Goal: Task Accomplishment & Management: Manage account settings

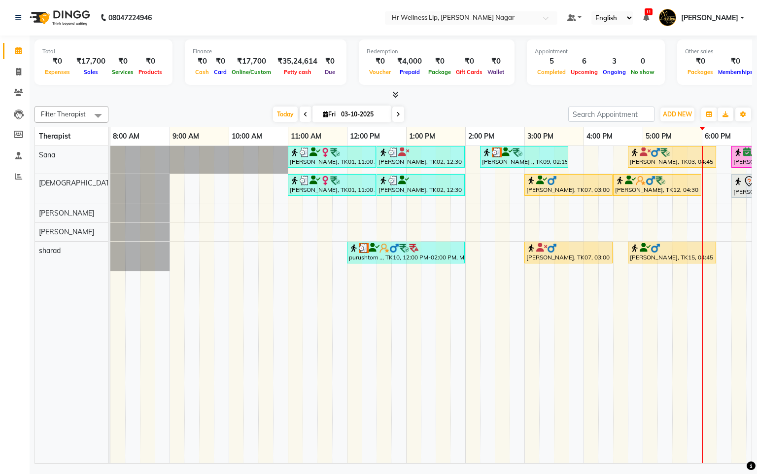
scroll to position [0, 128]
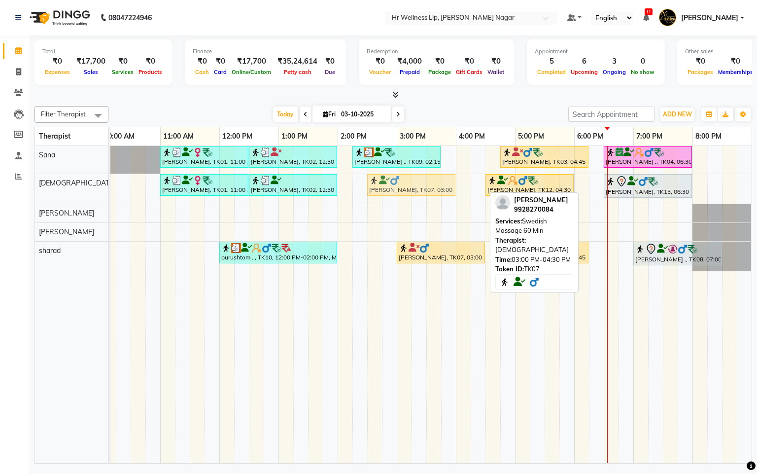
drag, startPoint x: 445, startPoint y: 185, endPoint x: 422, endPoint y: 188, distance: 23.3
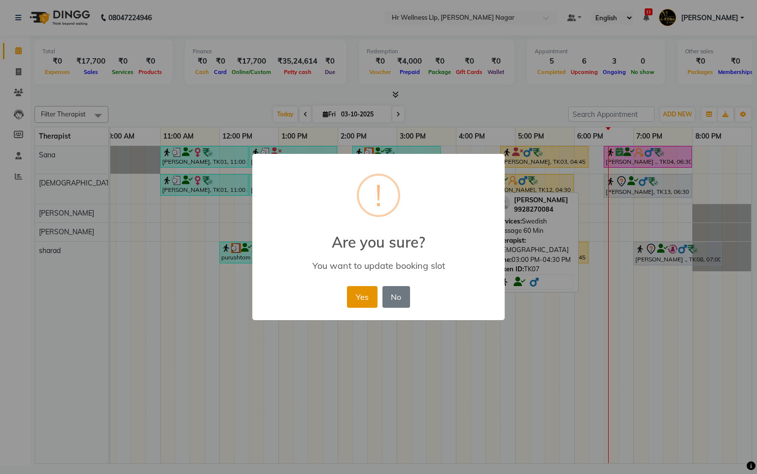
click at [355, 287] on button "Yes" at bounding box center [362, 297] width 30 height 22
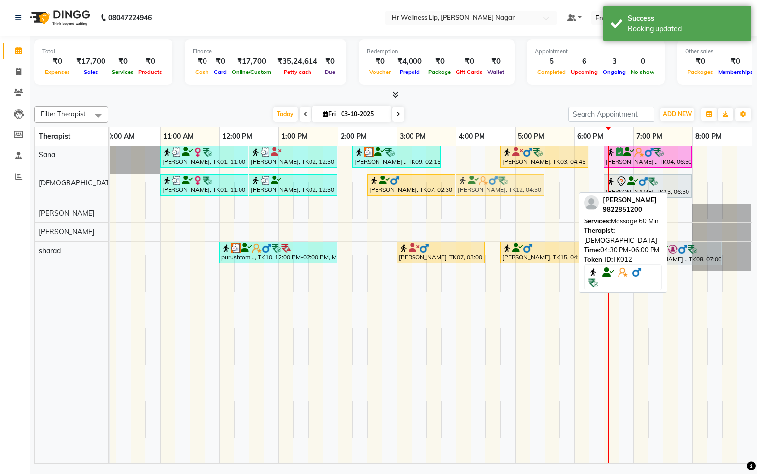
drag, startPoint x: 513, startPoint y: 178, endPoint x: 478, endPoint y: 184, distance: 36.0
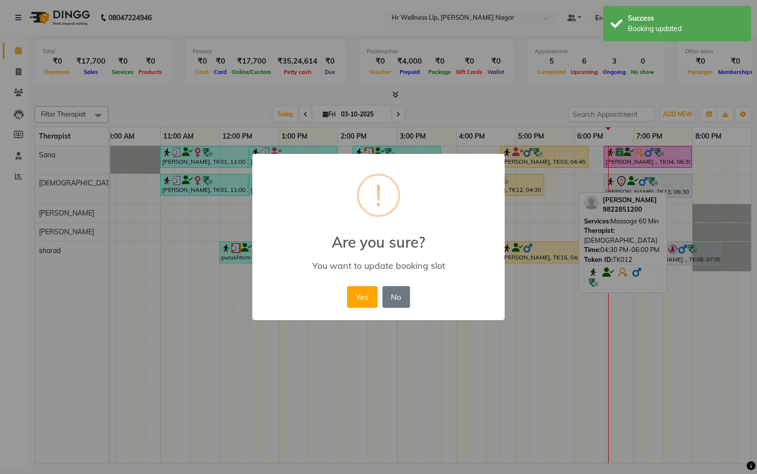
click at [324, 281] on div "× ! Are you sure? You want to update booking slot Yes No No" at bounding box center [378, 237] width 252 height 167
click at [354, 286] on button "Yes" at bounding box center [362, 297] width 30 height 22
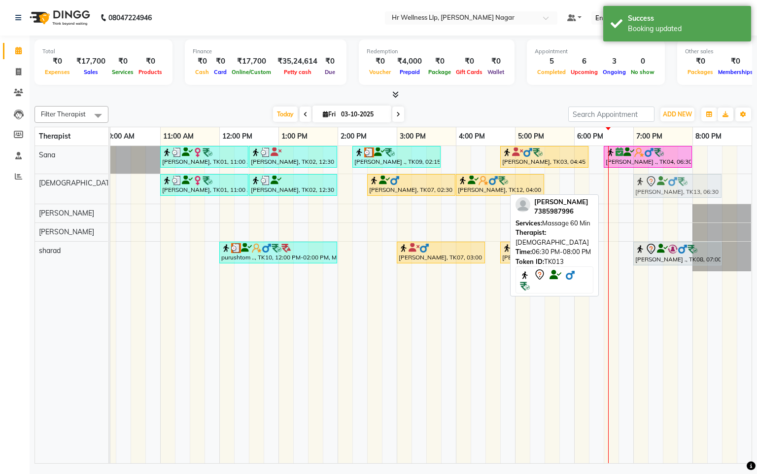
drag, startPoint x: 639, startPoint y: 185, endPoint x: 663, endPoint y: 188, distance: 23.8
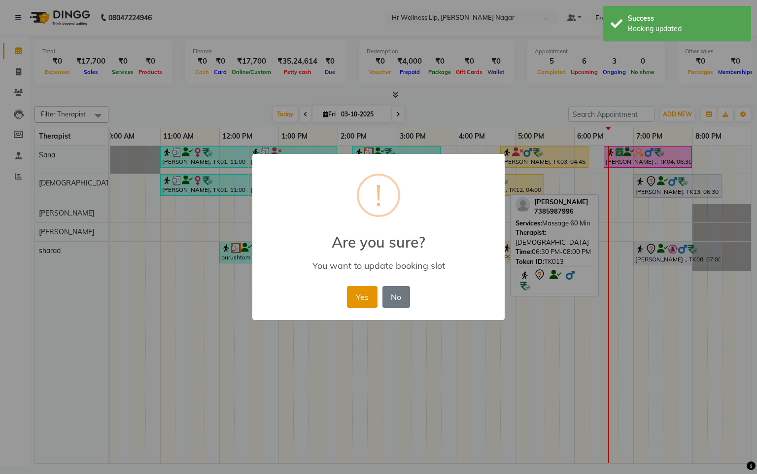
click at [350, 290] on button "Yes" at bounding box center [362, 297] width 30 height 22
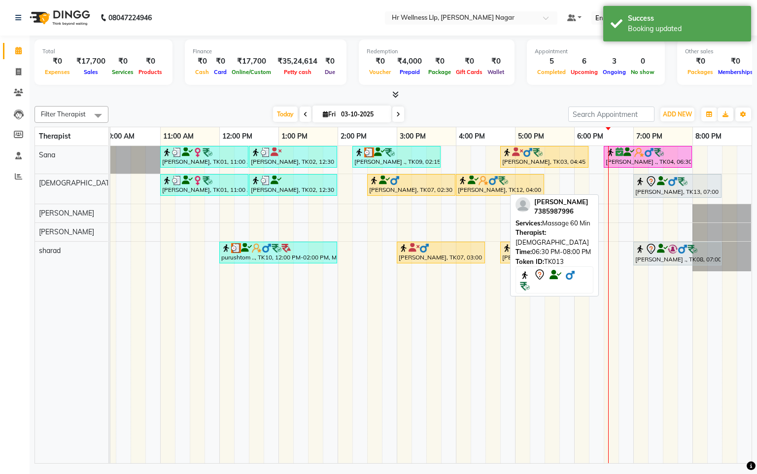
click at [558, 185] on div "Neena mittal, TK01, 11:00 AM-12:30 PM, Massage 60 Min Vishal Pingale, TK02, 12:…" at bounding box center [367, 304] width 769 height 317
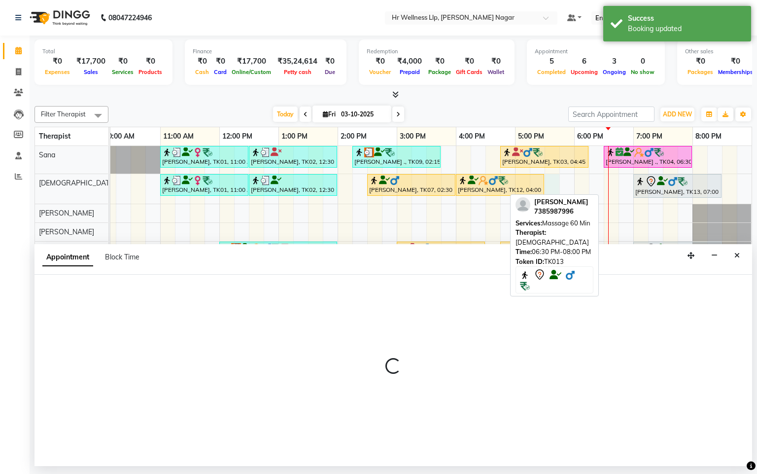
select select "19732"
select select "1050"
select select "tentative"
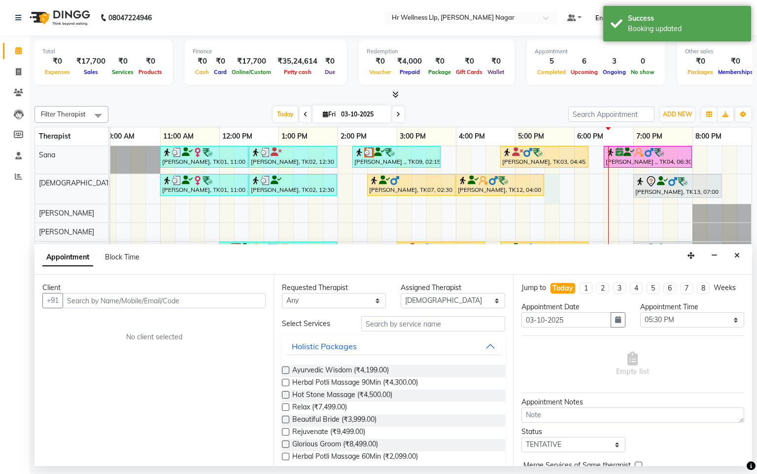
click at [249, 302] on input "text" at bounding box center [164, 300] width 203 height 15
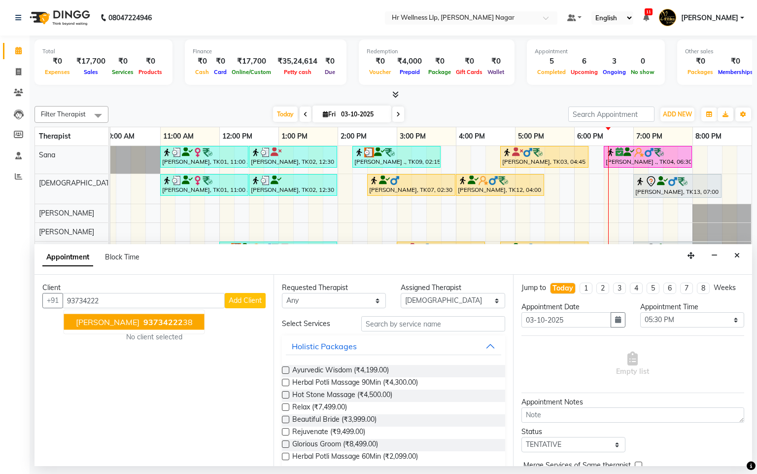
click at [138, 315] on button "Deepak Shinde 93734222 38" at bounding box center [134, 322] width 140 height 16
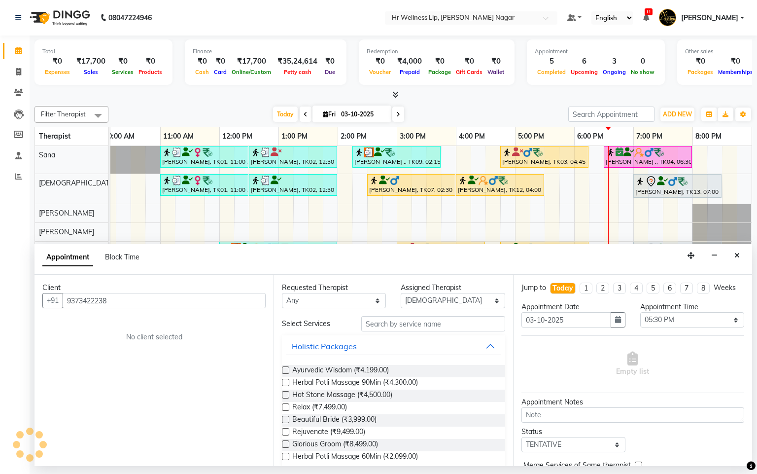
type input "9373422238"
drag, startPoint x: 293, startPoint y: 299, endPoint x: 295, endPoint y: 305, distance: 5.8
click at [293, 299] on select "Any Krishna [PERSON_NAME] [PERSON_NAME] Sana [PERSON_NAME]" at bounding box center [334, 300] width 104 height 15
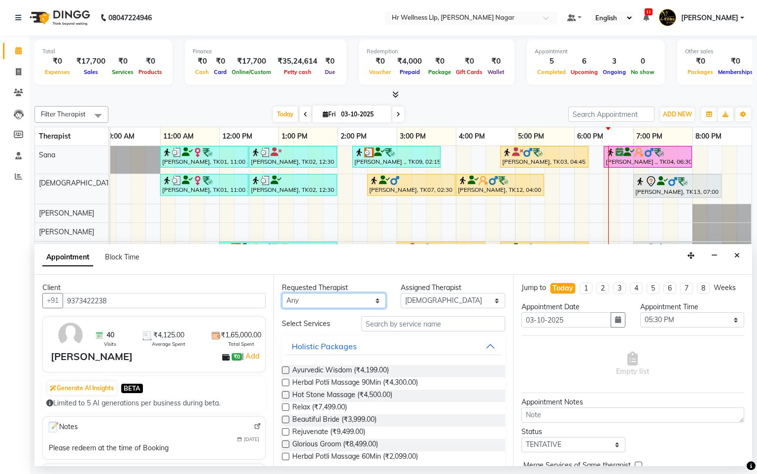
select select "19732"
click at [282, 293] on select "Any Krishna [PERSON_NAME] [PERSON_NAME] Sana [PERSON_NAME]" at bounding box center [334, 300] width 104 height 15
click at [403, 325] on input "text" at bounding box center [433, 323] width 144 height 15
type input "m"
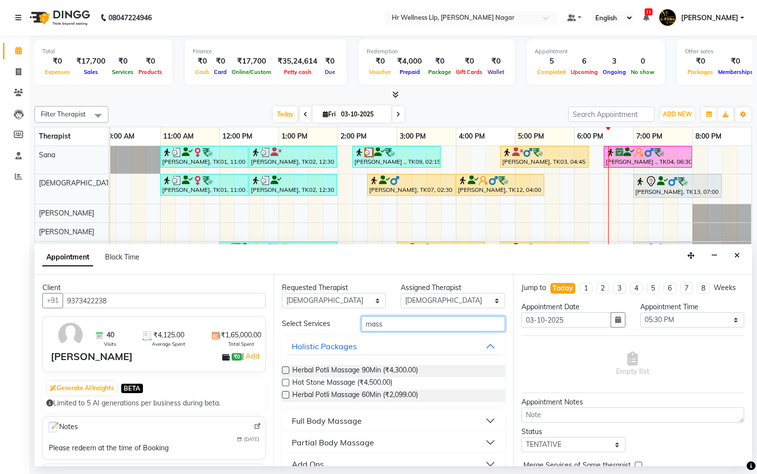
type input "mass"
click at [354, 419] on div "Full Body Massage" at bounding box center [327, 420] width 70 height 12
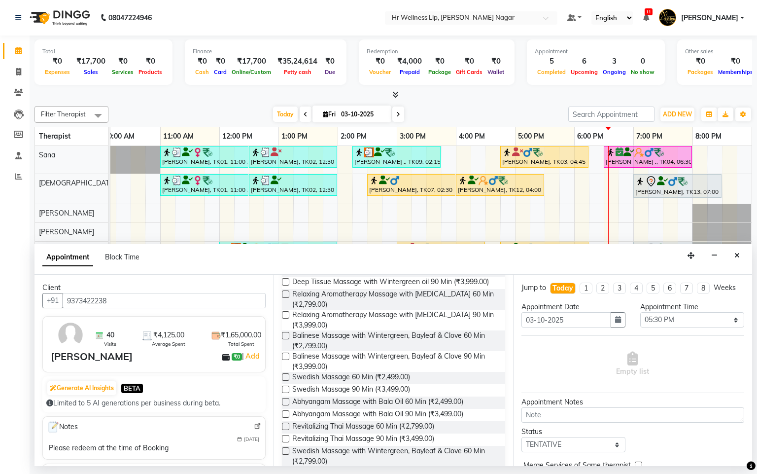
scroll to position [441, 0]
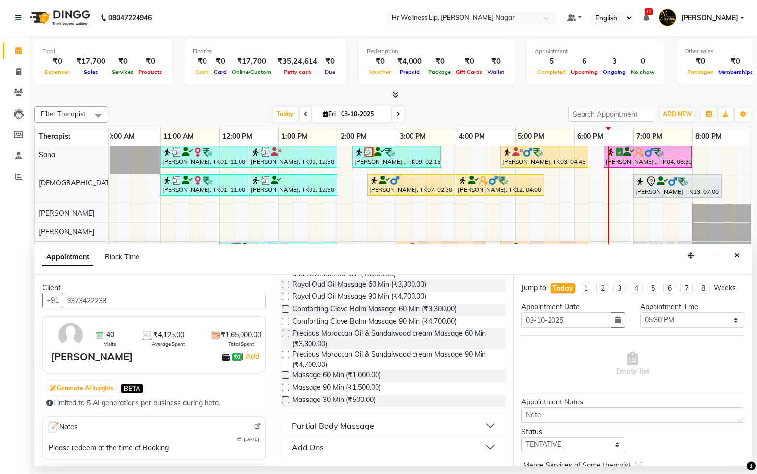
click at [285, 370] on div at bounding box center [285, 360] width 6 height 19
drag, startPoint x: 286, startPoint y: 376, endPoint x: 438, endPoint y: 389, distance: 152.4
click at [286, 376] on label at bounding box center [285, 374] width 7 height 7
click at [286, 376] on input "checkbox" at bounding box center [285, 376] width 6 height 6
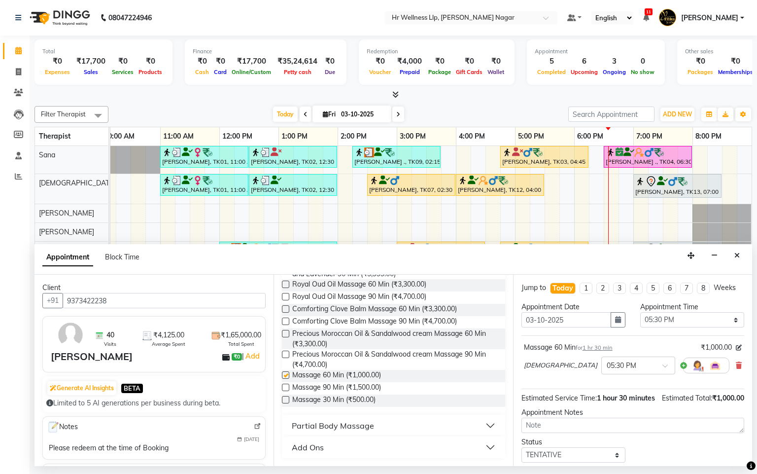
checkbox input "false"
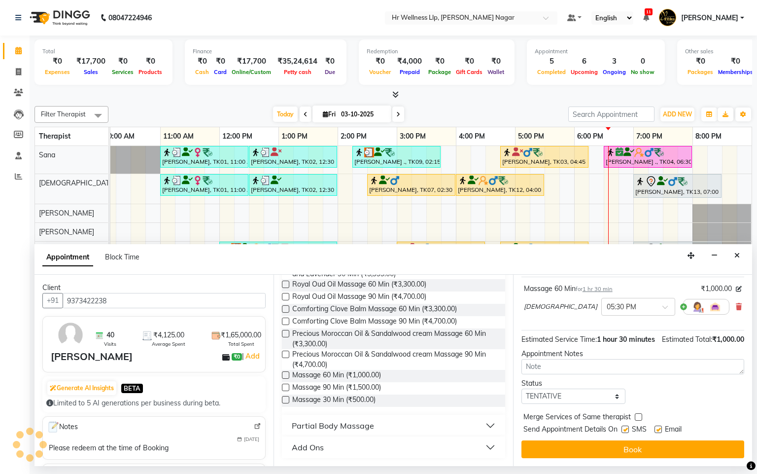
scroll to position [80, 0]
click at [621, 427] on label at bounding box center [624, 428] width 7 height 7
click at [621, 427] on input "checkbox" at bounding box center [624, 430] width 6 height 6
checkbox input "false"
click at [653, 429] on div "SMS" at bounding box center [637, 430] width 33 height 12
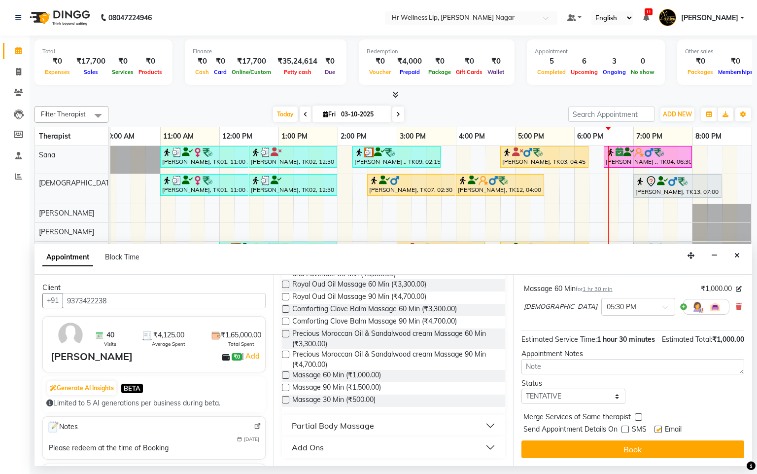
click at [658, 429] on label at bounding box center [657, 428] width 7 height 7
click at [658, 429] on input "checkbox" at bounding box center [657, 430] width 6 height 6
checkbox input "false"
click at [620, 466] on div "08047224946 Select Location × Hr Wellness Llp, Viman Nagar Default Panel My Pan…" at bounding box center [378, 237] width 757 height 474
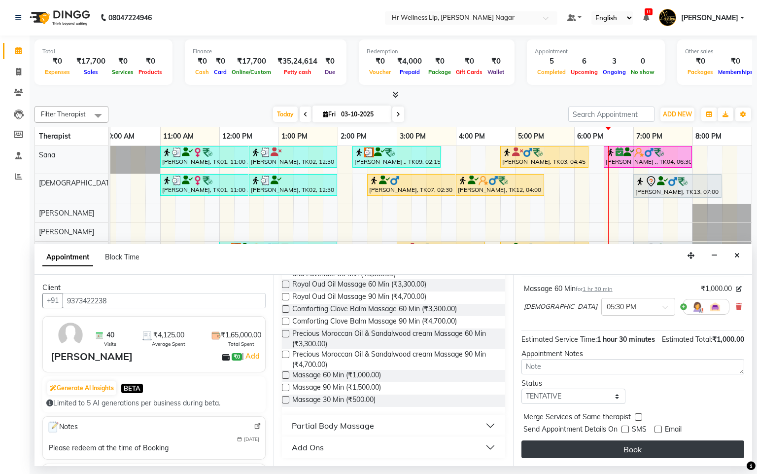
click at [625, 453] on button "Book" at bounding box center [632, 449] width 223 height 18
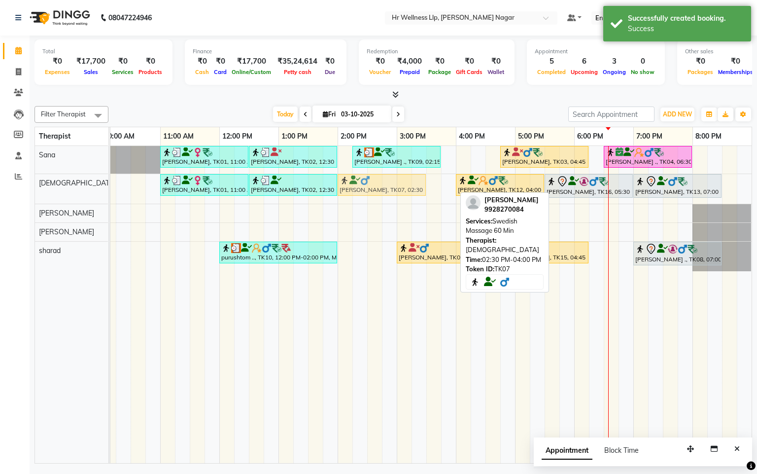
drag, startPoint x: 398, startPoint y: 190, endPoint x: 375, endPoint y: 194, distance: 23.6
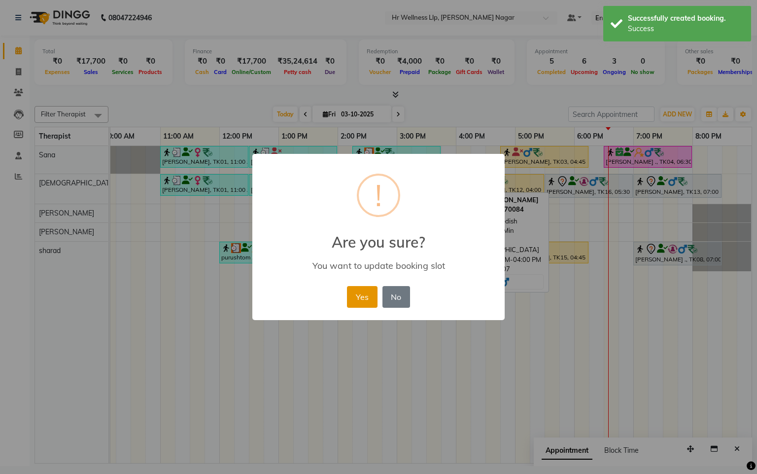
click at [373, 296] on button "Yes" at bounding box center [362, 297] width 30 height 22
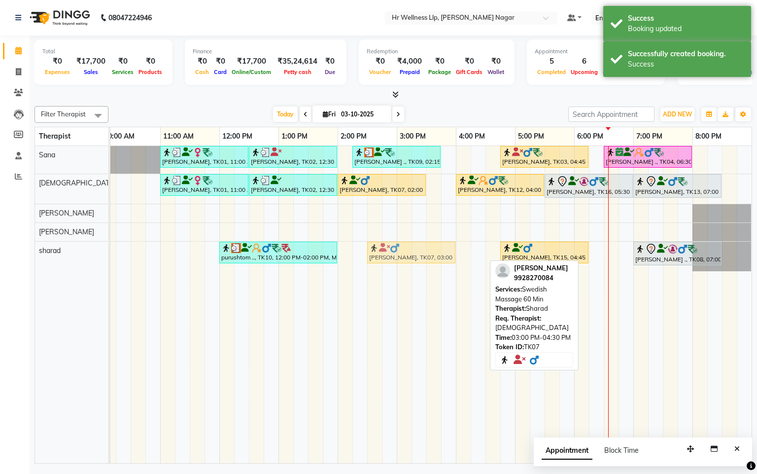
drag, startPoint x: 448, startPoint y: 256, endPoint x: 417, endPoint y: 270, distance: 33.3
click at [417, 270] on div "Neena mittal, TK01, 11:00 AM-12:30 PM, Massage 60 Min Vishal Pingale, TK02, 12:…" at bounding box center [367, 304] width 769 height 317
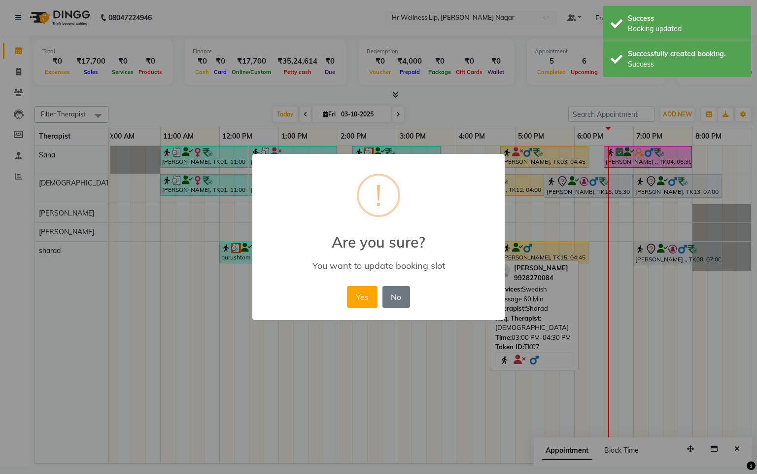
click at [367, 305] on button "Yes" at bounding box center [362, 297] width 30 height 22
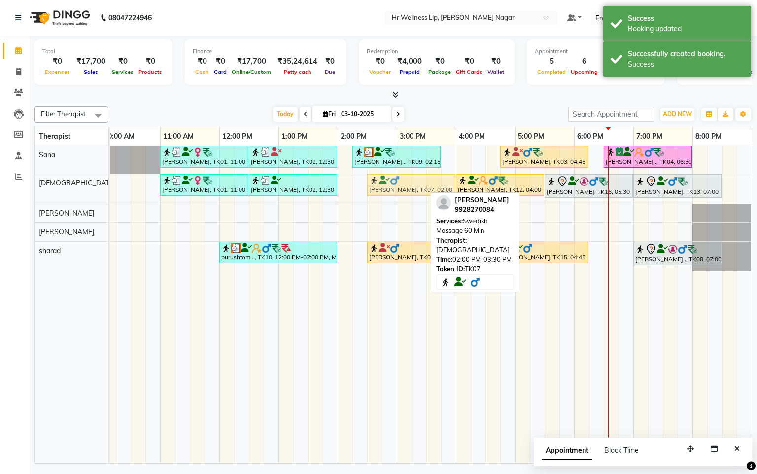
drag, startPoint x: 380, startPoint y: 192, endPoint x: 410, endPoint y: 207, distance: 33.1
click at [410, 207] on div "Neena mittal, TK01, 11:00 AM-12:30 PM, Massage 60 Min Vishal Pingale, TK02, 12:…" at bounding box center [367, 304] width 769 height 317
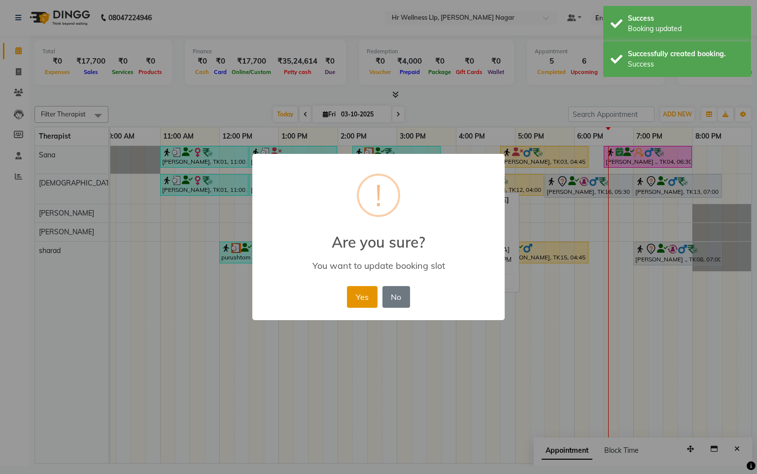
click at [352, 300] on button "Yes" at bounding box center [362, 297] width 30 height 22
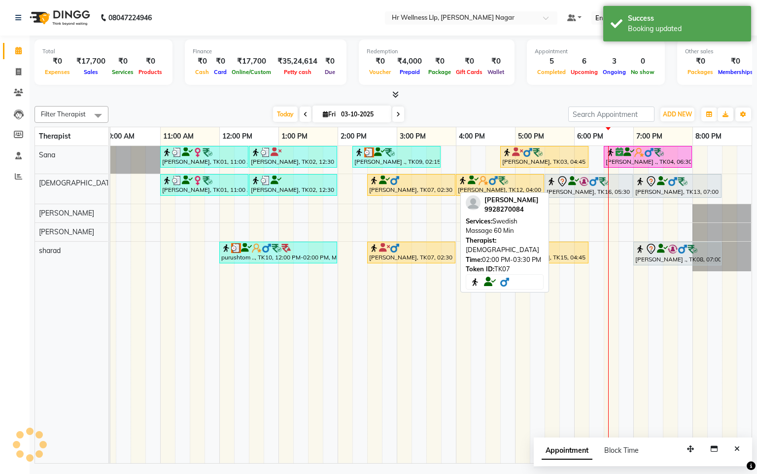
click at [393, 189] on div "[PERSON_NAME], TK07, 02:30 PM-04:00 PM, Swedish Massage 60 Min" at bounding box center [411, 184] width 86 height 19
click at [443, 194] on div "[PERSON_NAME], TK07, 02:30 PM-04:00 PM, Swedish Massage 60 Min" at bounding box center [411, 184] width 86 height 19
select select "1"
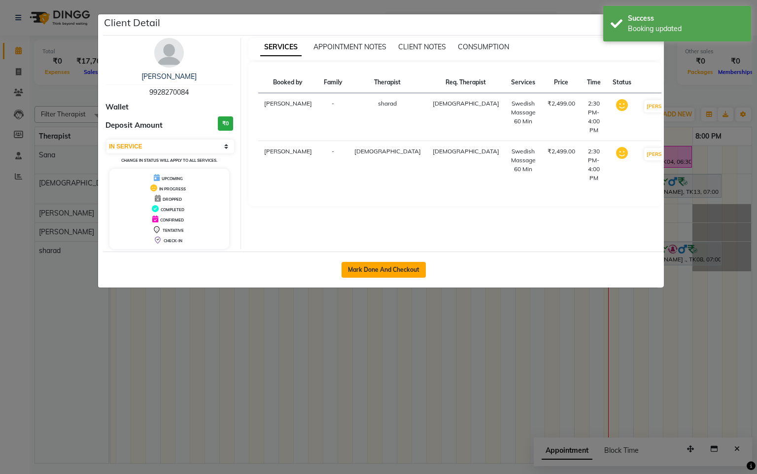
click at [409, 272] on button "Mark Done And Checkout" at bounding box center [384, 270] width 84 height 16
select select "service"
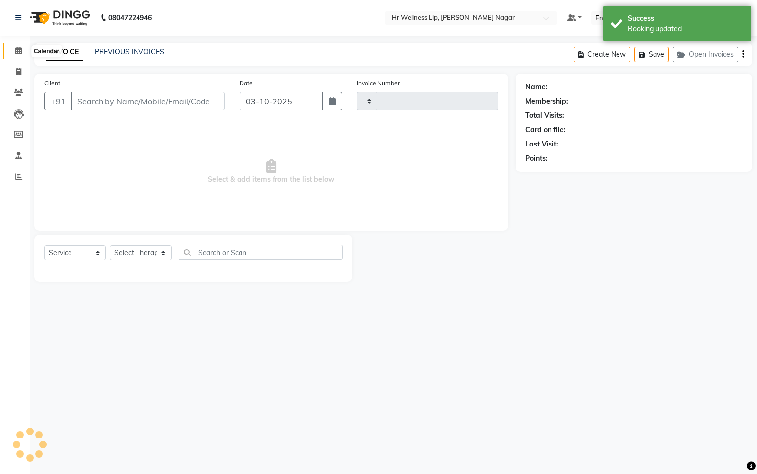
click at [10, 52] on span at bounding box center [18, 50] width 17 height 11
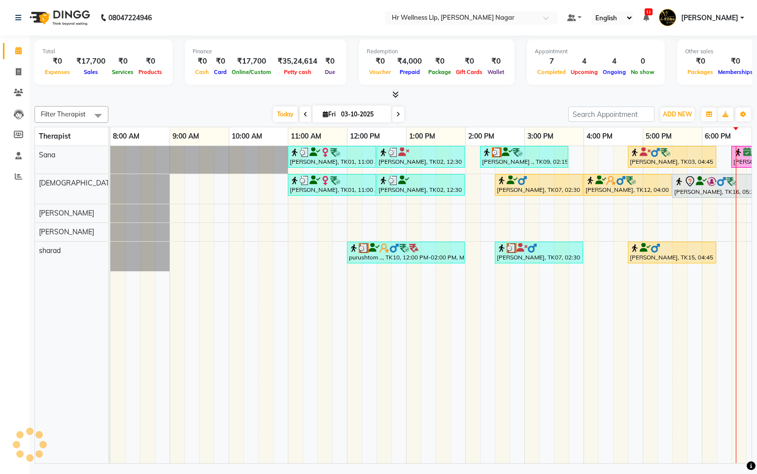
drag, startPoint x: 422, startPoint y: 450, endPoint x: 611, endPoint y: 465, distance: 189.3
click at [611, 465] on div "Total ₹0 Expenses ₹17,700 Sales ₹0 Services ₹0 Products Finance ₹0 Cash ₹0 Card…" at bounding box center [393, 250] width 727 height 430
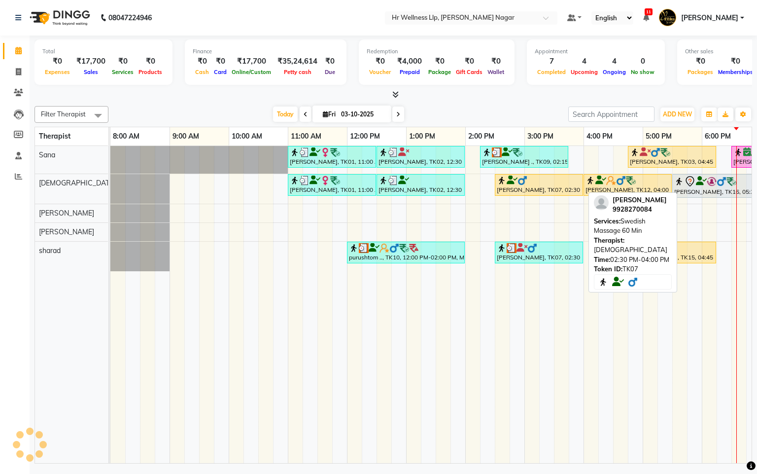
click at [547, 194] on div "[PERSON_NAME], TK07, 02:30 PM-04:00 PM, Swedish Massage 60 Min" at bounding box center [539, 184] width 86 height 19
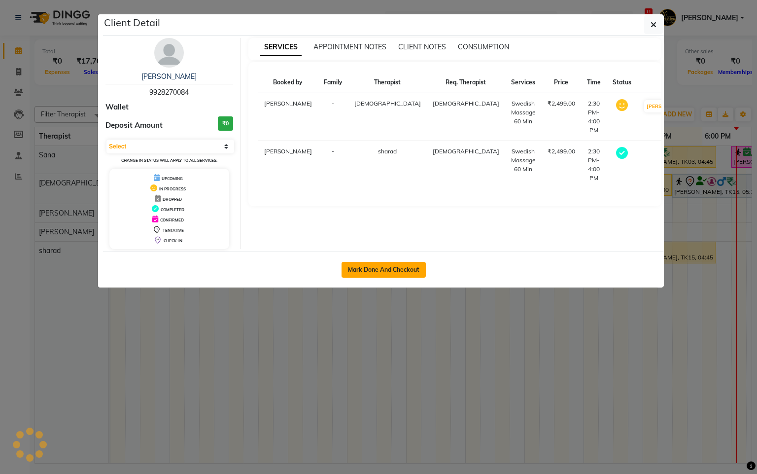
click at [407, 271] on button "Mark Done And Checkout" at bounding box center [384, 270] width 84 height 16
select select "service"
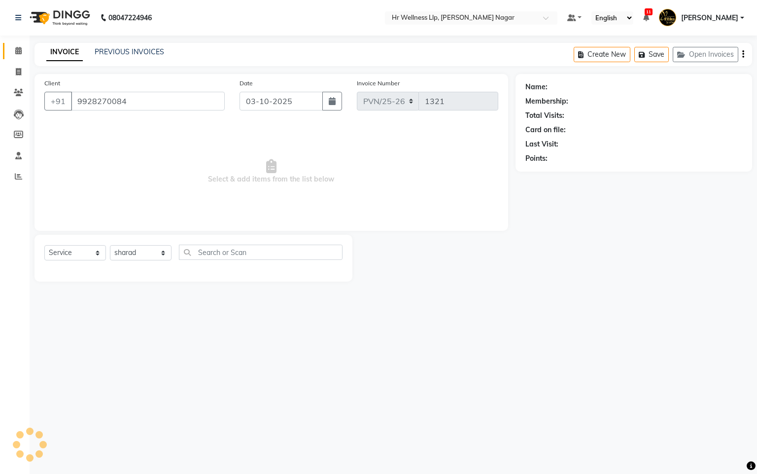
click at [15, 56] on span at bounding box center [18, 50] width 17 height 11
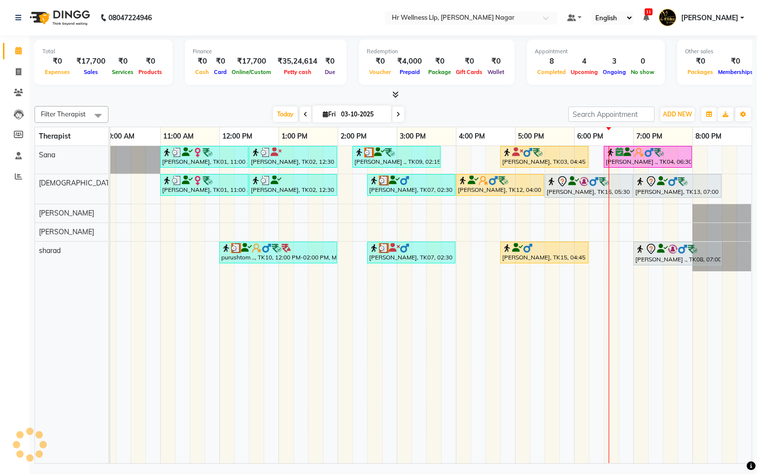
scroll to position [0, 139]
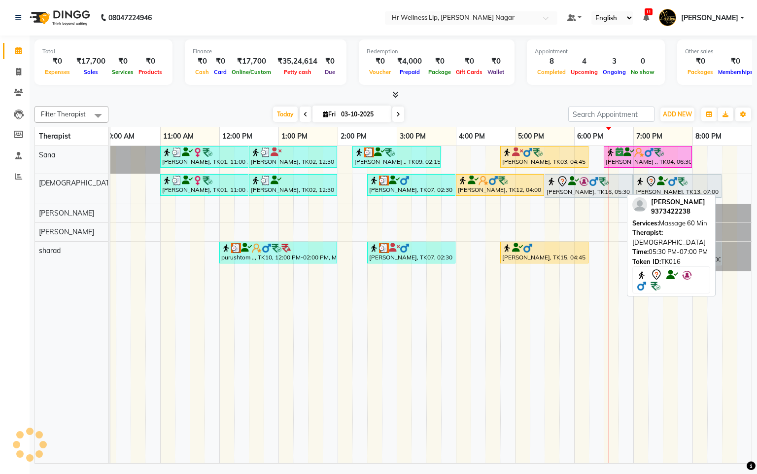
click at [568, 181] on icon at bounding box center [573, 181] width 11 height 0
select select "7"
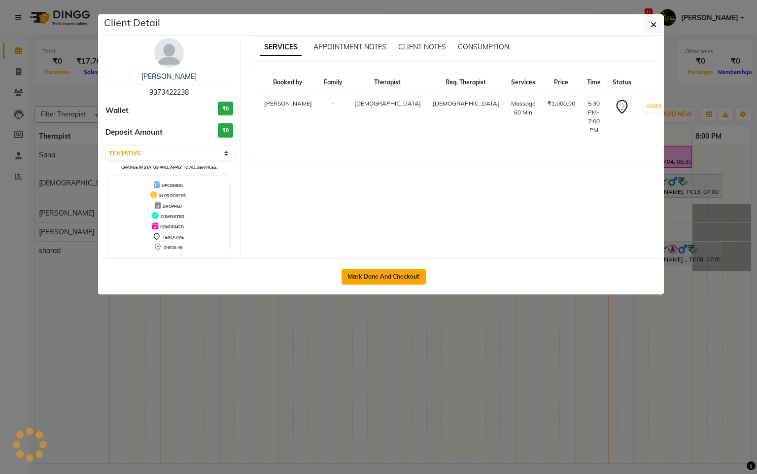
click at [370, 275] on button "Mark Done And Checkout" at bounding box center [384, 277] width 84 height 16
select select "service"
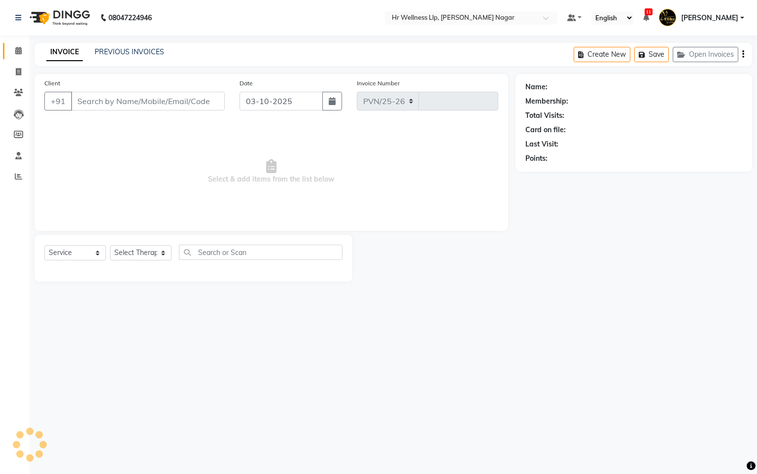
select select "4289"
type input "1321"
type input "9373422238"
select select "19732"
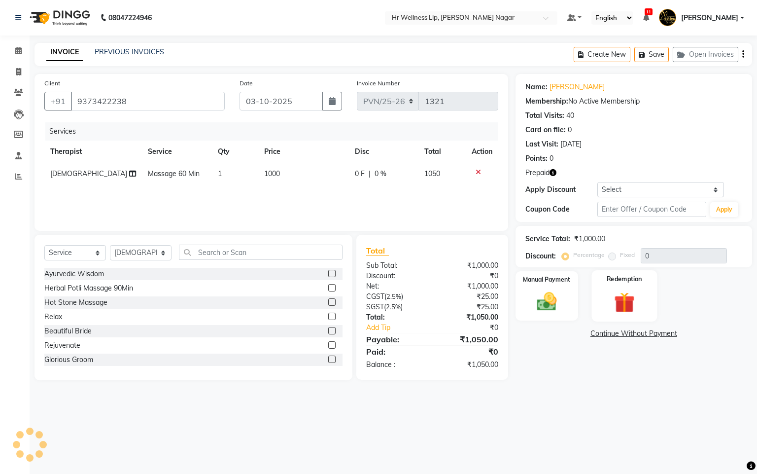
click at [637, 294] on img at bounding box center [625, 303] width 34 height 26
click at [638, 336] on span "Prepaid 1" at bounding box center [635, 334] width 32 height 11
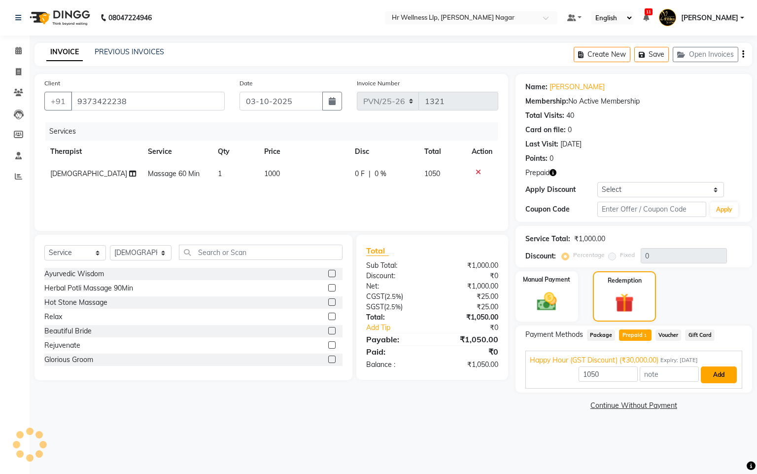
click at [719, 376] on button "Add" at bounding box center [719, 374] width 36 height 17
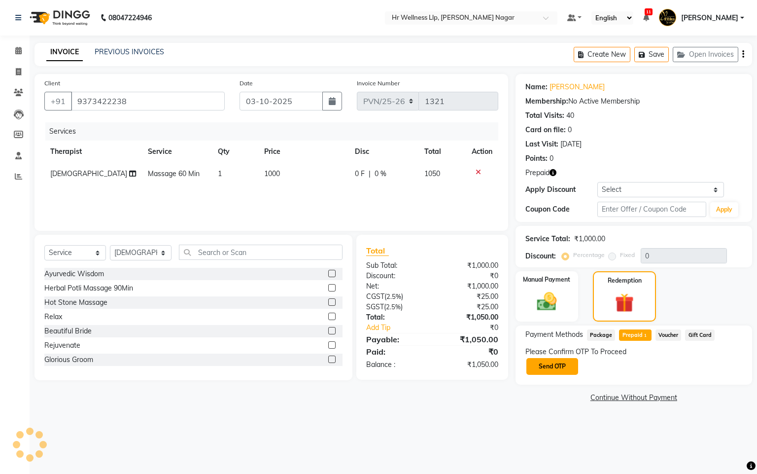
click at [557, 370] on button "Send OTP" at bounding box center [552, 366] width 52 height 17
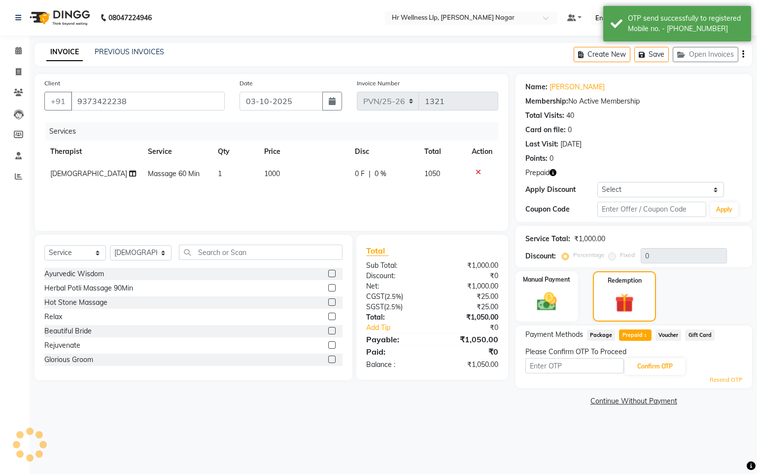
click at [559, 370] on input "text" at bounding box center [574, 365] width 99 height 15
type input "7415"
click at [648, 369] on button "Confirm OTP" at bounding box center [655, 366] width 60 height 17
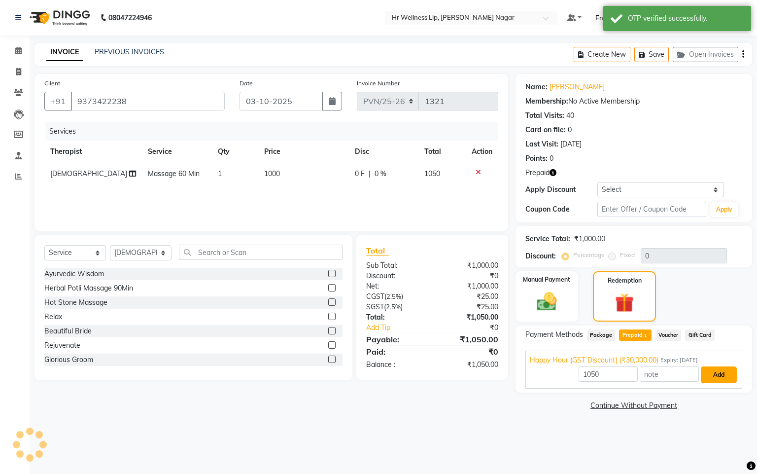
click at [727, 377] on button "Add" at bounding box center [719, 374] width 36 height 17
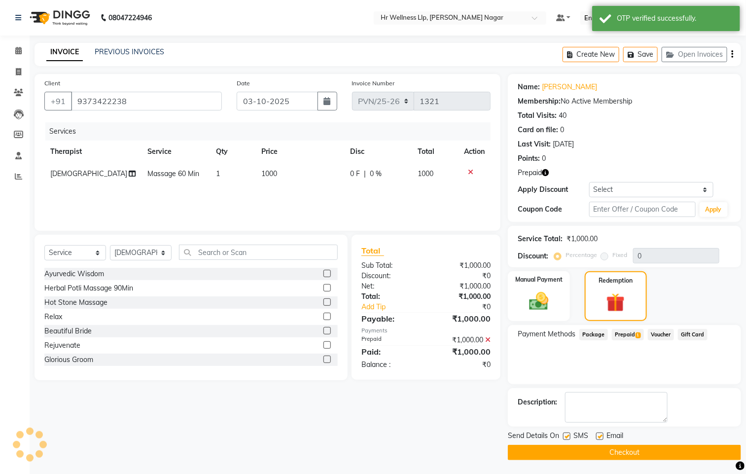
click at [571, 438] on div "SMS" at bounding box center [579, 436] width 33 height 12
click at [568, 431] on div "SMS" at bounding box center [579, 436] width 33 height 12
click at [570, 435] on label at bounding box center [566, 435] width 7 height 7
click at [569, 435] on input "checkbox" at bounding box center [566, 436] width 6 height 6
checkbox input "false"
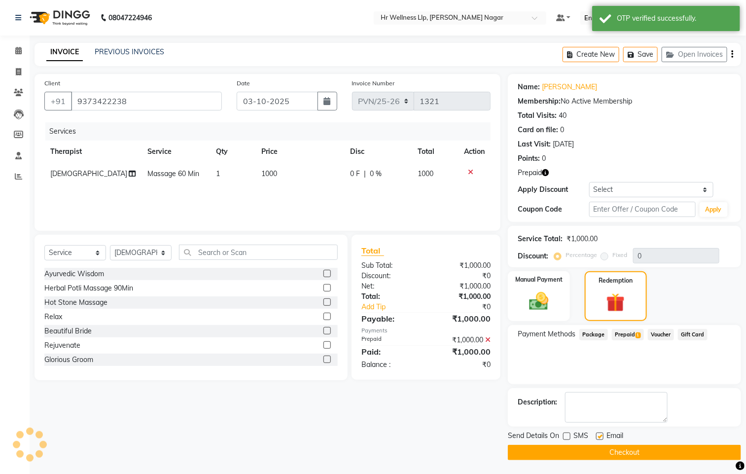
click at [602, 435] on label at bounding box center [599, 435] width 7 height 7
click at [602, 435] on input "checkbox" at bounding box center [599, 436] width 6 height 6
checkbox input "false"
click at [606, 451] on button "Checkout" at bounding box center [624, 451] width 233 height 15
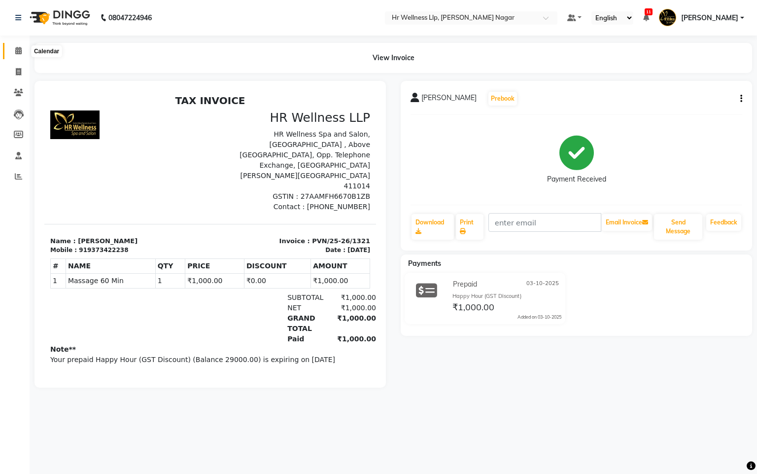
click at [14, 48] on span at bounding box center [18, 50] width 17 height 11
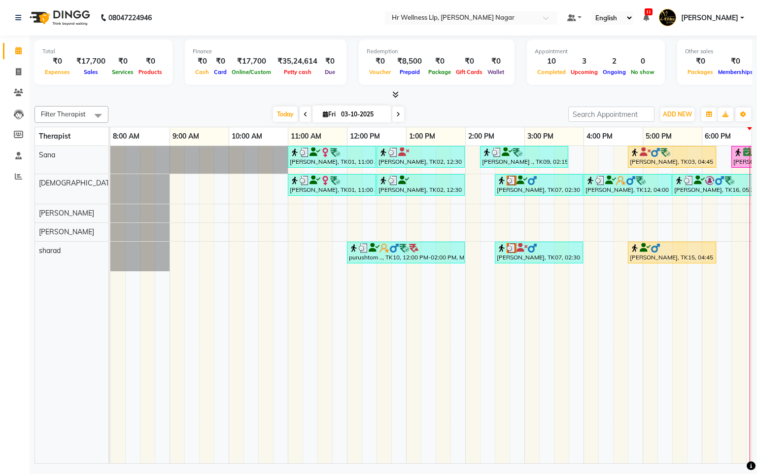
drag, startPoint x: 364, startPoint y: 448, endPoint x: 429, endPoint y: 467, distance: 67.2
click at [429, 467] on div "08047224946 Select Location × Hr Wellness Llp, Viman Nagar Default Panel My Pan…" at bounding box center [378, 237] width 757 height 474
drag, startPoint x: 462, startPoint y: 448, endPoint x: 546, endPoint y: 460, distance: 84.6
click at [546, 460] on div "Neena mittal, TK01, 11:00 AM-12:30 PM, Massage 60 Min Vishal Pingale, TK02, 12:…" at bounding box center [430, 304] width 641 height 317
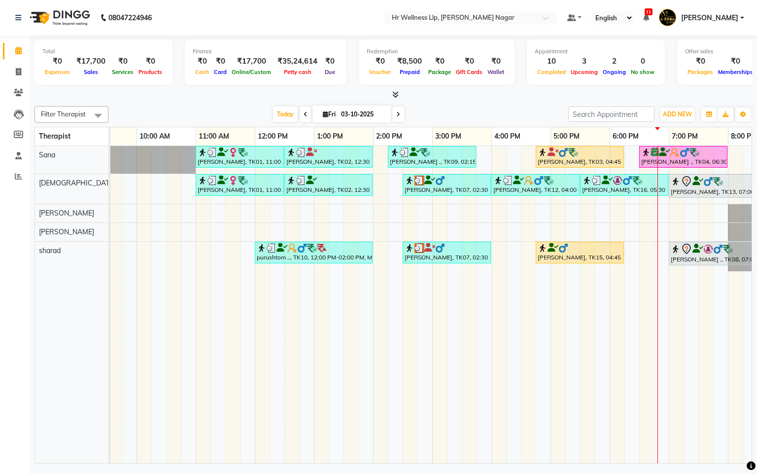
scroll to position [0, 128]
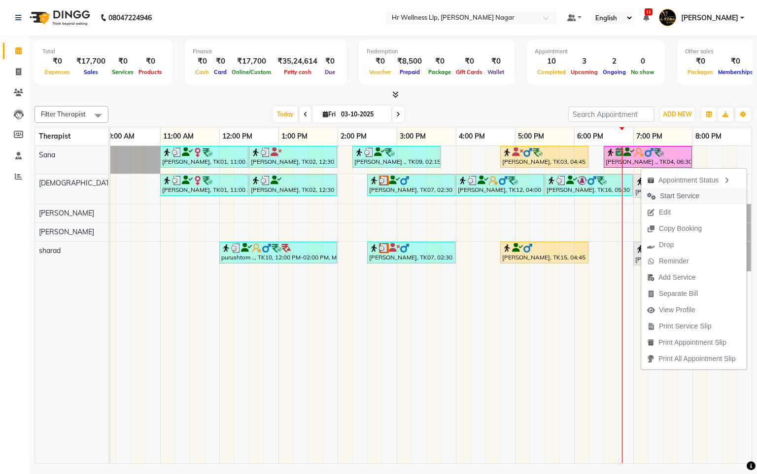
click at [662, 194] on span "Start Service" at bounding box center [679, 196] width 39 height 10
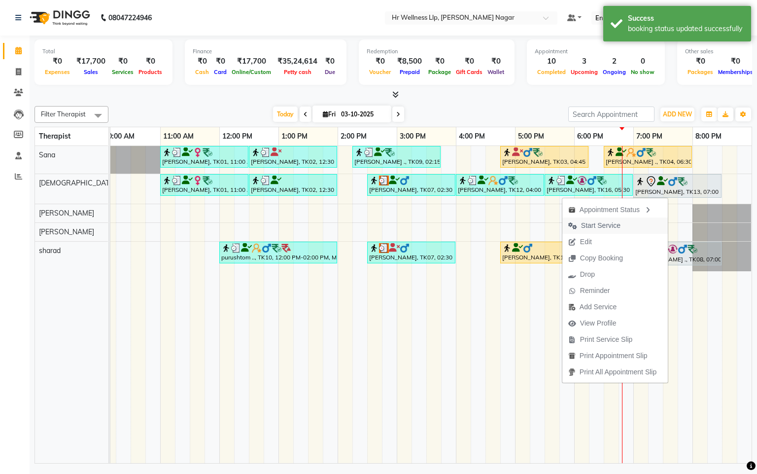
click at [605, 220] on span "Start Service" at bounding box center [600, 225] width 39 height 10
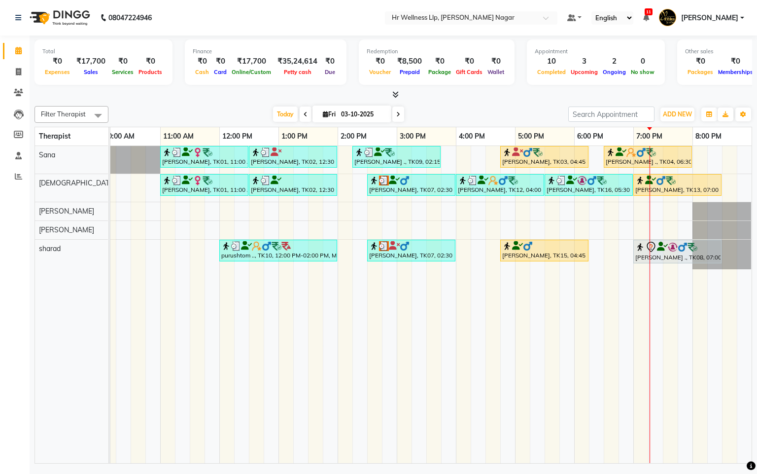
click at [392, 111] on span at bounding box center [398, 113] width 12 height 15
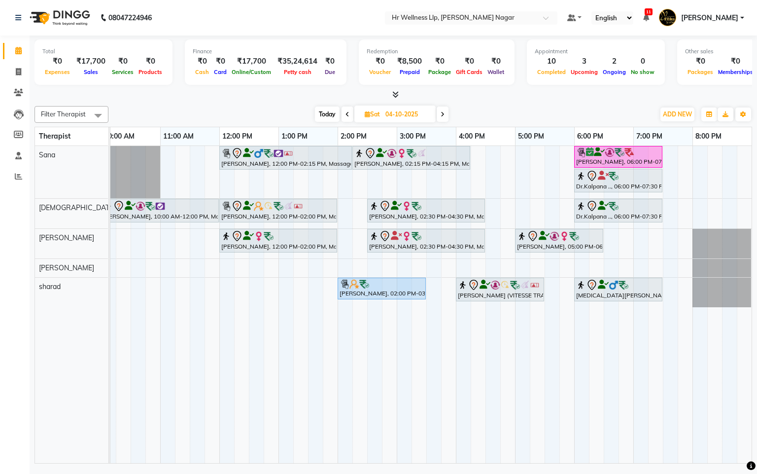
click at [321, 108] on span "Today" at bounding box center [327, 113] width 25 height 15
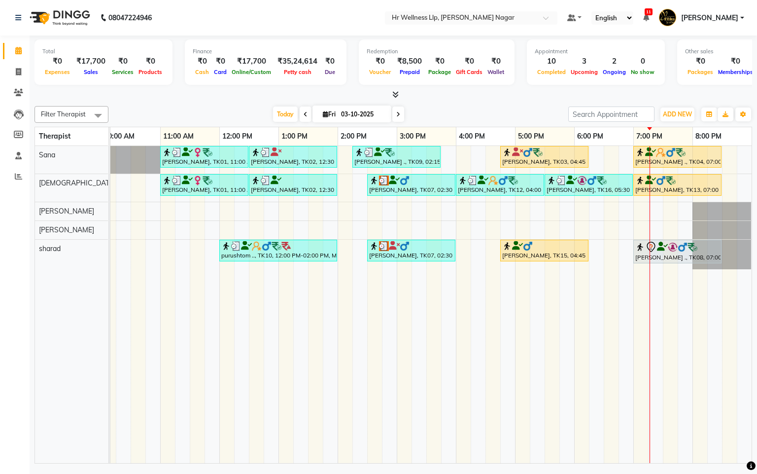
click at [396, 113] on icon at bounding box center [398, 114] width 4 height 6
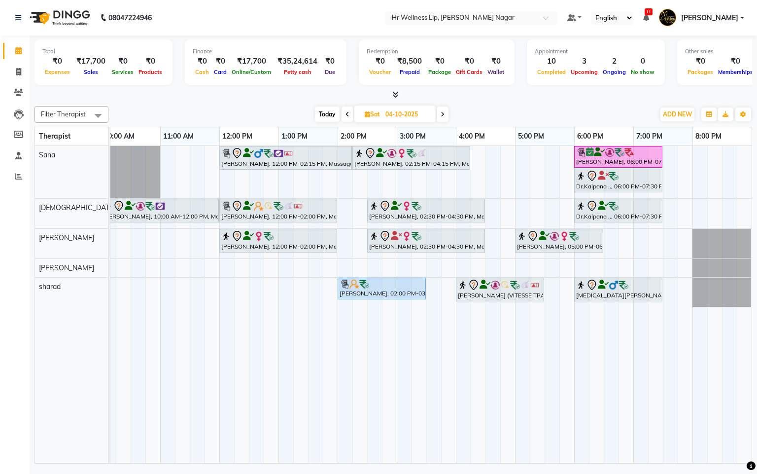
click at [445, 116] on span at bounding box center [443, 113] width 12 height 15
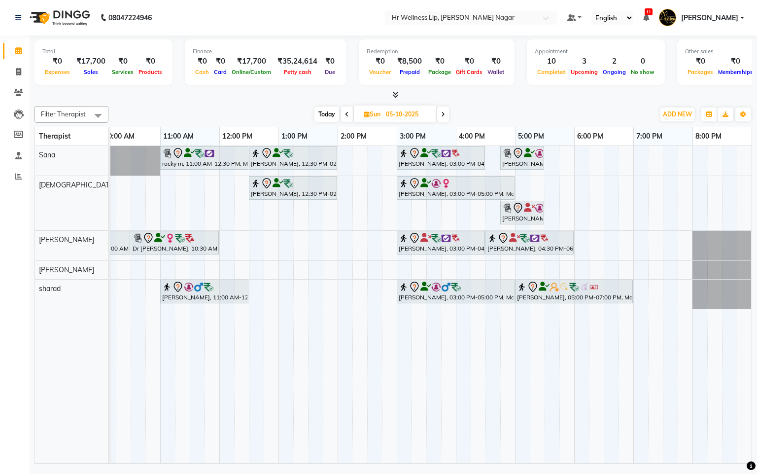
click at [446, 117] on span at bounding box center [443, 113] width 12 height 15
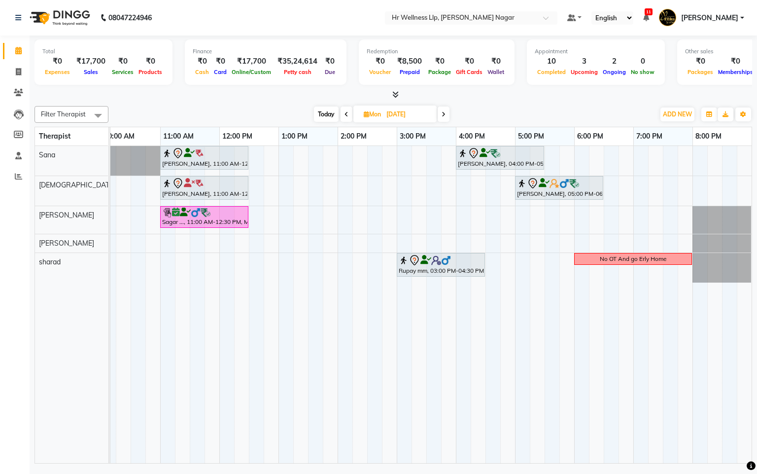
click at [327, 110] on span "Today" at bounding box center [326, 113] width 25 height 15
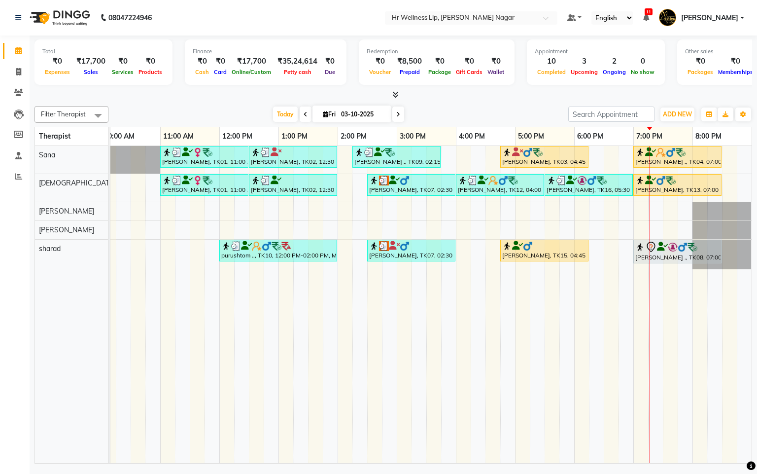
click at [390, 110] on div "Today Fri 03-10-2025" at bounding box center [338, 114] width 133 height 15
click at [389, 114] on div "Today Fri 03-10-2025" at bounding box center [338, 114] width 133 height 15
click at [396, 111] on icon at bounding box center [398, 114] width 4 height 6
type input "04-10-2025"
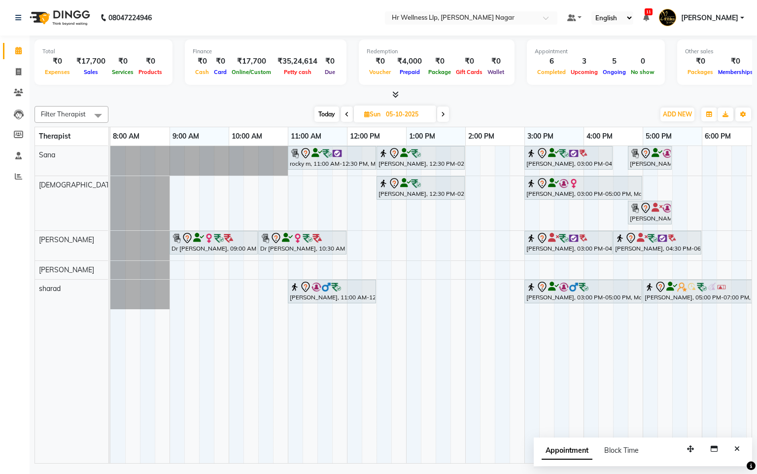
scroll to position [0, 128]
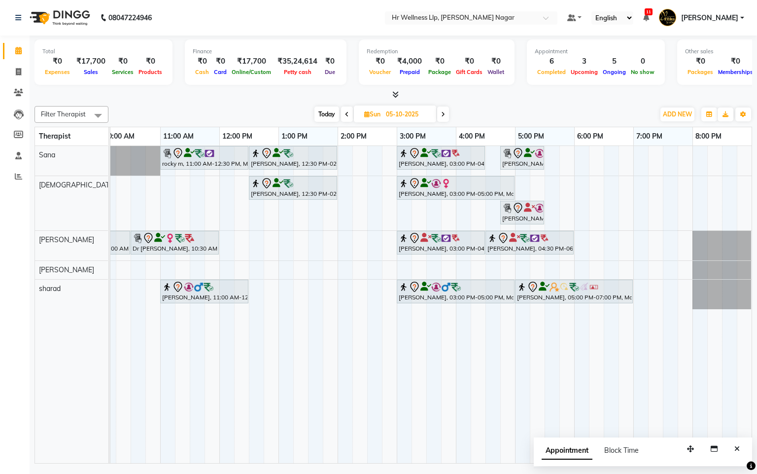
click at [441, 109] on span at bounding box center [443, 113] width 12 height 15
type input "[DATE]"
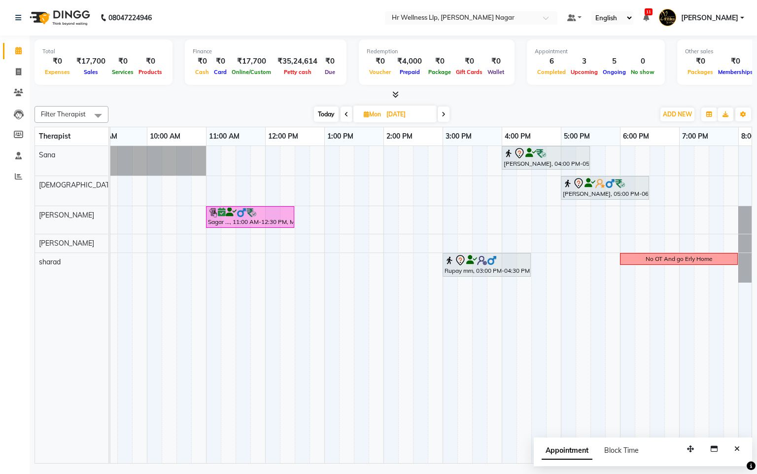
scroll to position [0, 74]
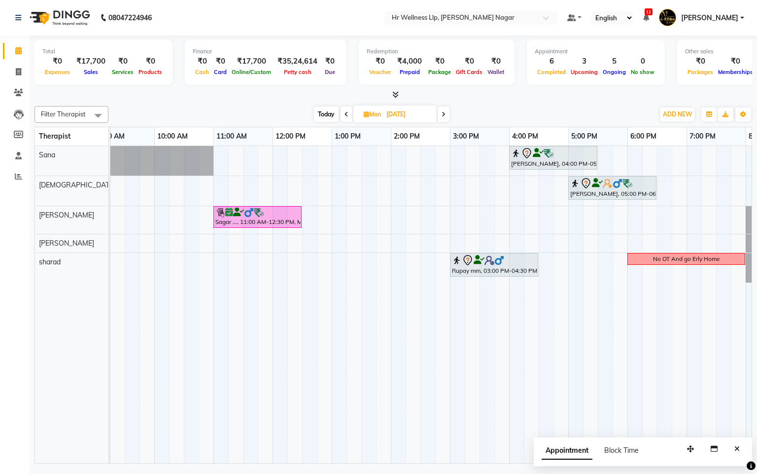
click at [222, 160] on div "[PERSON_NAME], 04:00 PM-05:30 PM, Massage 60 Min [PERSON_NAME], 05:00 PM-06:30 …" at bounding box center [420, 304] width 769 height 317
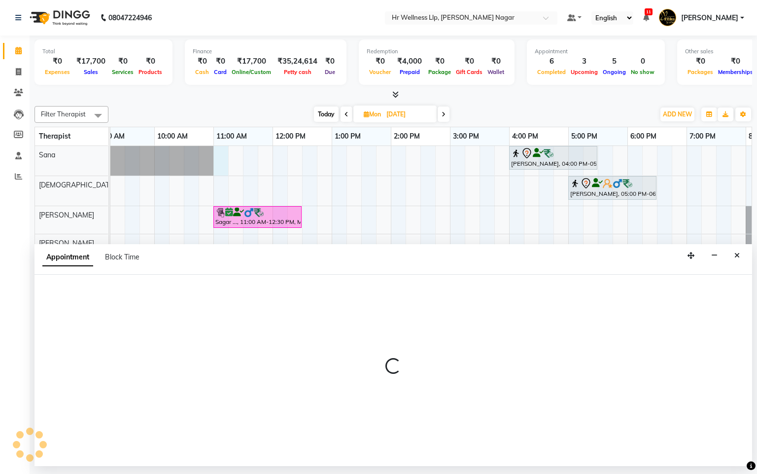
select select "19731"
select select "660"
select select "tentative"
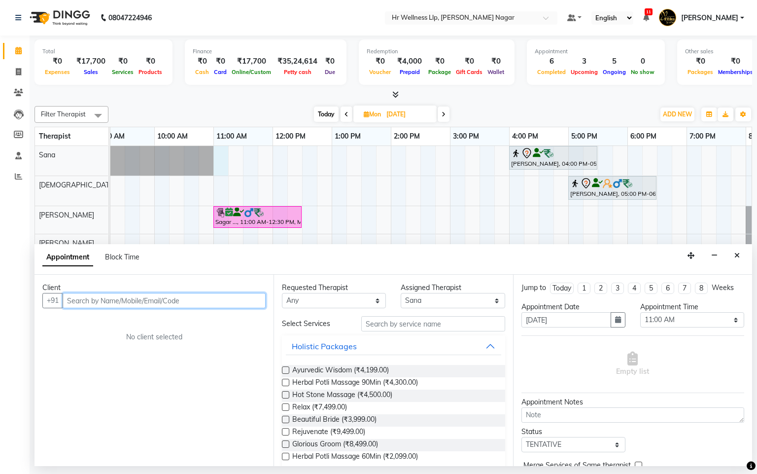
click at [163, 305] on input "text" at bounding box center [164, 300] width 203 height 15
paste input "91451 40264"
click at [91, 299] on input "91451 40264" at bounding box center [144, 300] width 162 height 15
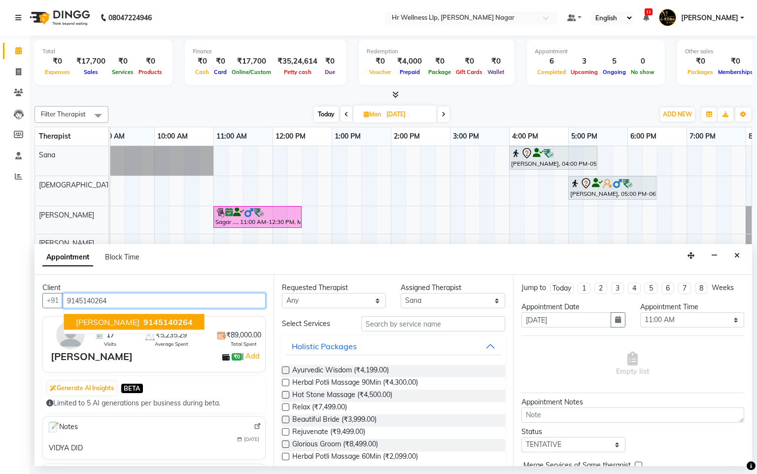
click at [101, 323] on span "[PERSON_NAME]" at bounding box center [108, 322] width 64 height 10
type input "9145140264"
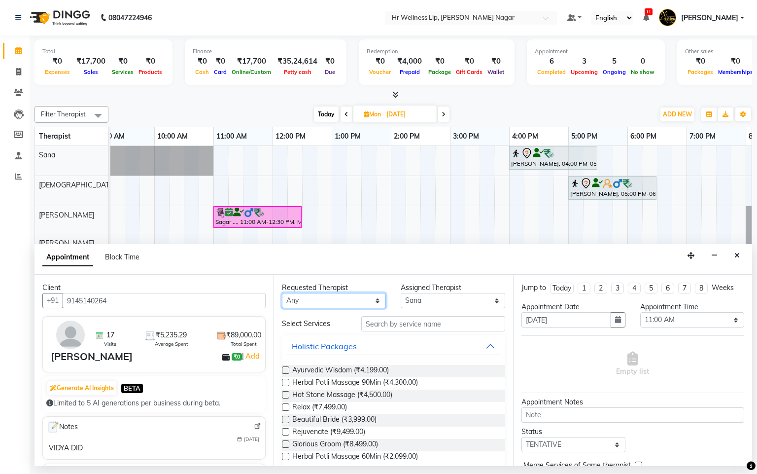
click at [316, 298] on select "Any Krishna [PERSON_NAME] [PERSON_NAME] Sana [PERSON_NAME]" at bounding box center [334, 300] width 104 height 15
select select "19731"
click at [282, 293] on select "Any Krishna [PERSON_NAME] [PERSON_NAME] Sana [PERSON_NAME]" at bounding box center [334, 300] width 104 height 15
click at [392, 319] on input "text" at bounding box center [433, 323] width 144 height 15
type input "m"
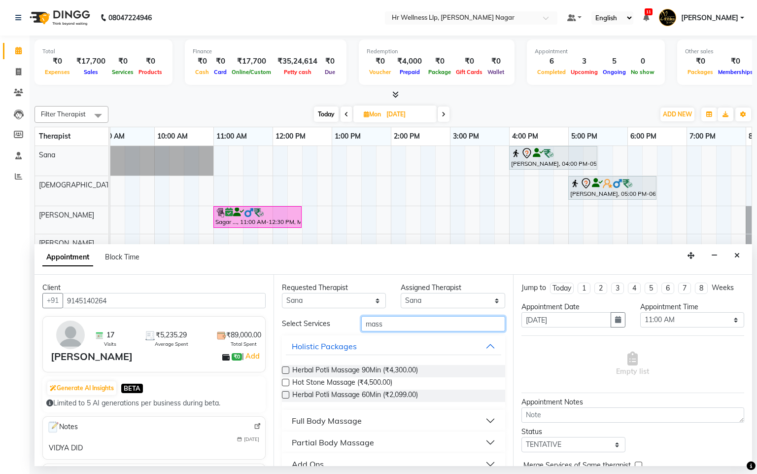
type input "mass"
click at [320, 426] on div "Full Body Massage" at bounding box center [327, 420] width 70 height 12
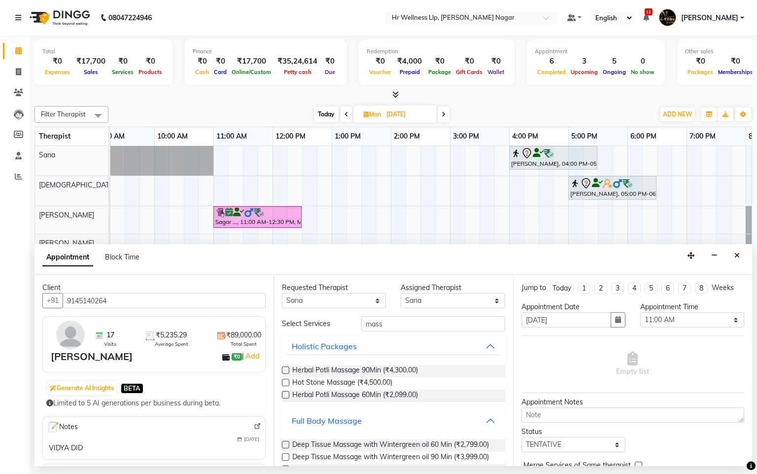
scroll to position [441, 0]
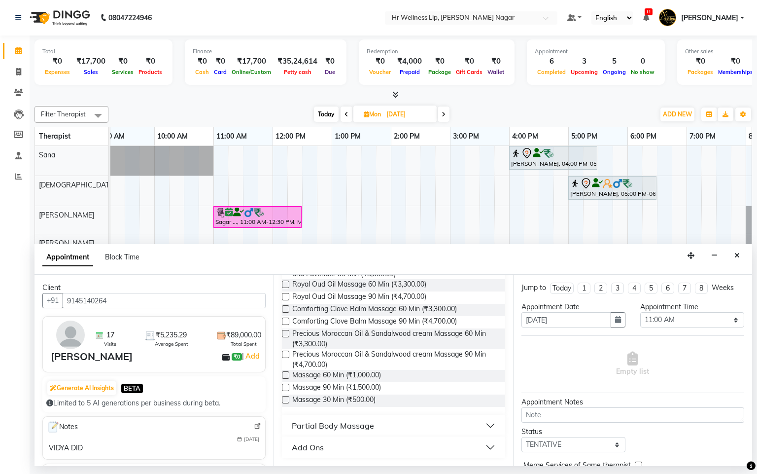
click at [287, 375] on label at bounding box center [285, 374] width 7 height 7
click at [287, 375] on input "checkbox" at bounding box center [285, 376] width 6 height 6
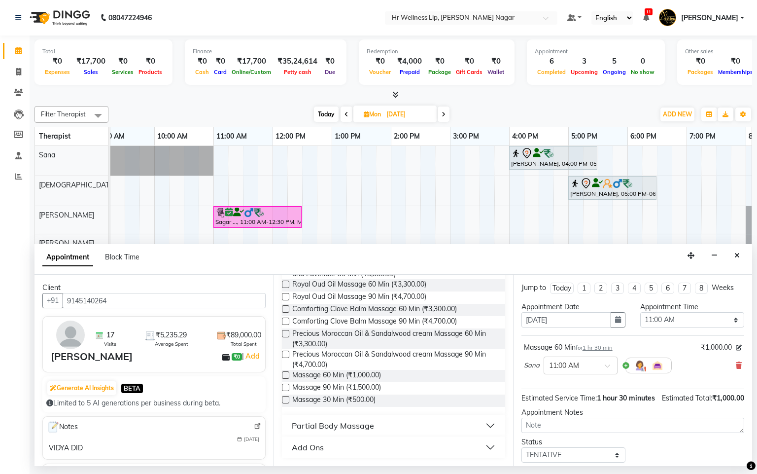
click at [287, 374] on label at bounding box center [285, 374] width 7 height 7
click at [287, 374] on input "checkbox" at bounding box center [285, 376] width 6 height 6
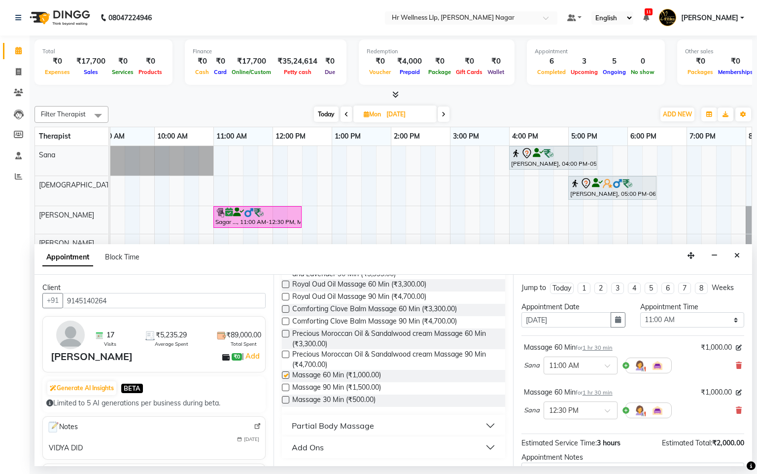
checkbox input "false"
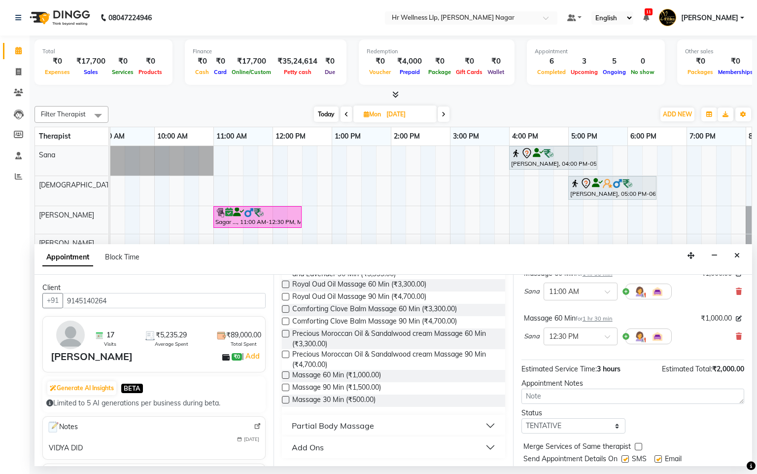
scroll to position [114, 0]
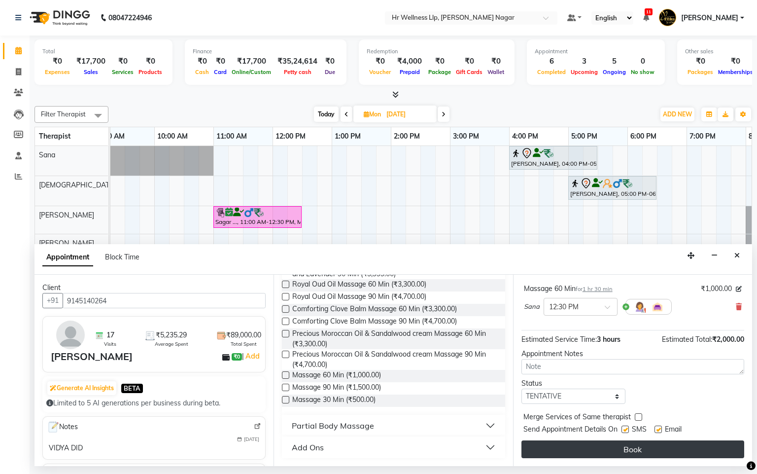
click at [627, 451] on button "Book" at bounding box center [632, 449] width 223 height 18
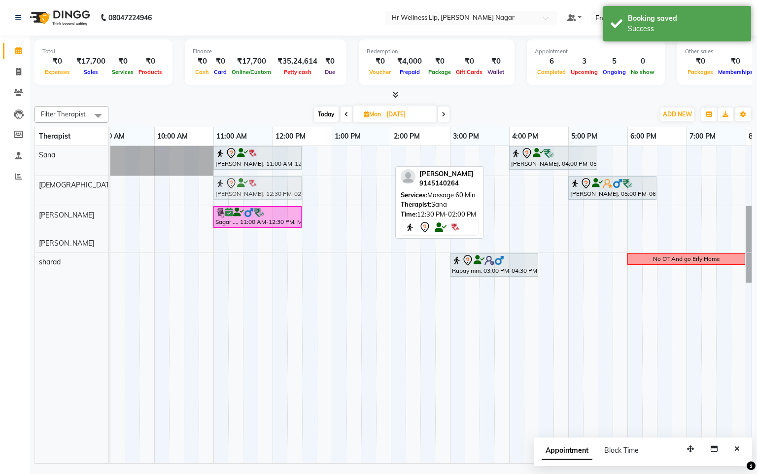
drag, startPoint x: 364, startPoint y: 151, endPoint x: 275, endPoint y: 195, distance: 98.5
click at [275, 195] on tbody "[PERSON_NAME] G, 11:00 AM-12:30 PM, Massage 60 Min [PERSON_NAME] G, 12:30 PM-02…" at bounding box center [420, 214] width 769 height 137
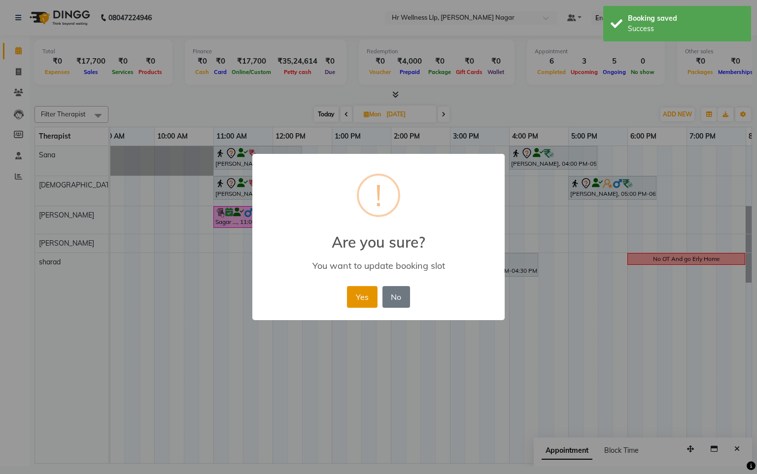
click at [358, 293] on button "Yes" at bounding box center [362, 297] width 30 height 22
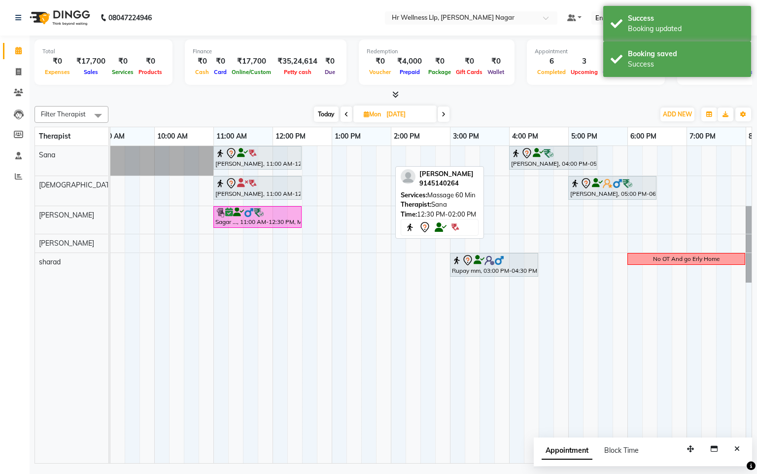
click at [328, 114] on span "Today" at bounding box center [326, 113] width 25 height 15
type input "03-10-2025"
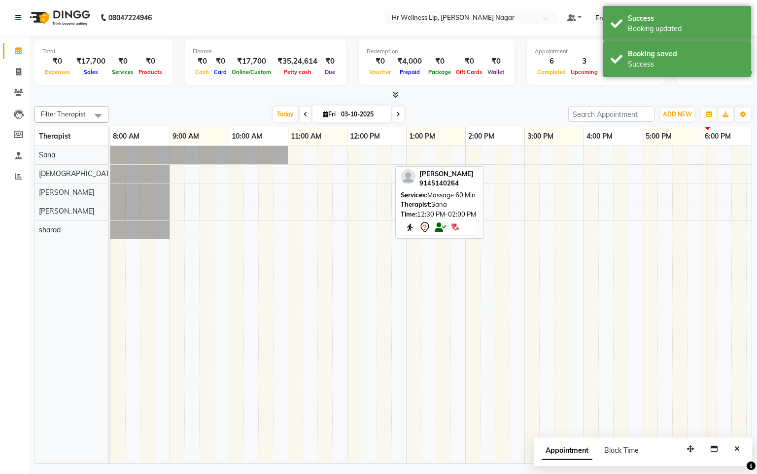
scroll to position [0, 128]
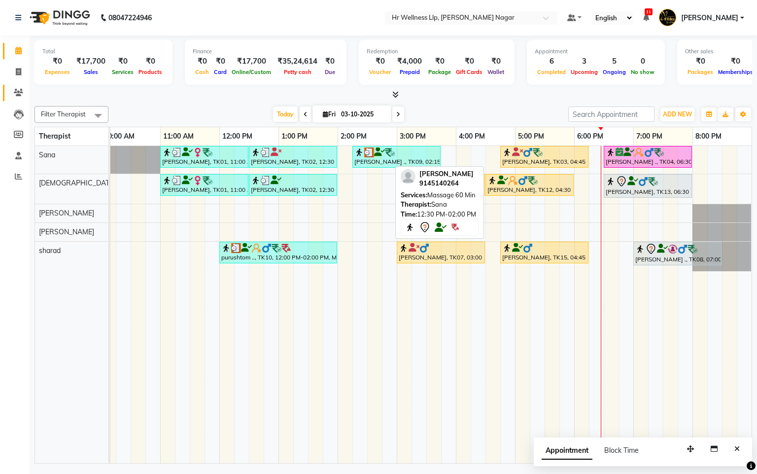
click at [12, 99] on link "Clients" at bounding box center [15, 93] width 24 height 16
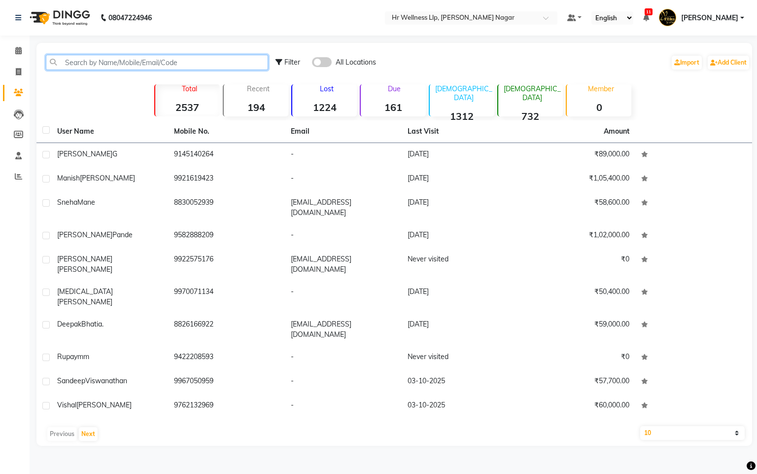
click at [203, 65] on input "text" at bounding box center [157, 62] width 222 height 15
paste input "91451 40262"
click at [90, 60] on input "91451 40262" at bounding box center [157, 62] width 222 height 15
click at [89, 61] on input "91451 40262" at bounding box center [157, 62] width 222 height 15
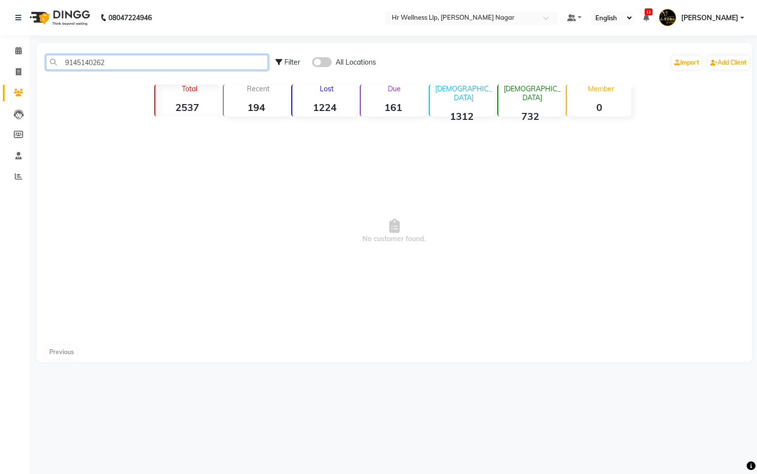
click at [133, 61] on input "9145140262" at bounding box center [157, 62] width 222 height 15
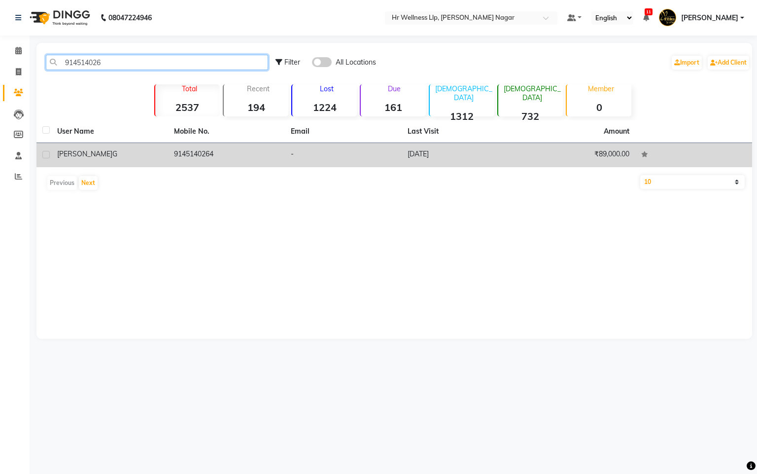
type input "914514026"
click at [438, 145] on td "[DATE]" at bounding box center [460, 155] width 117 height 24
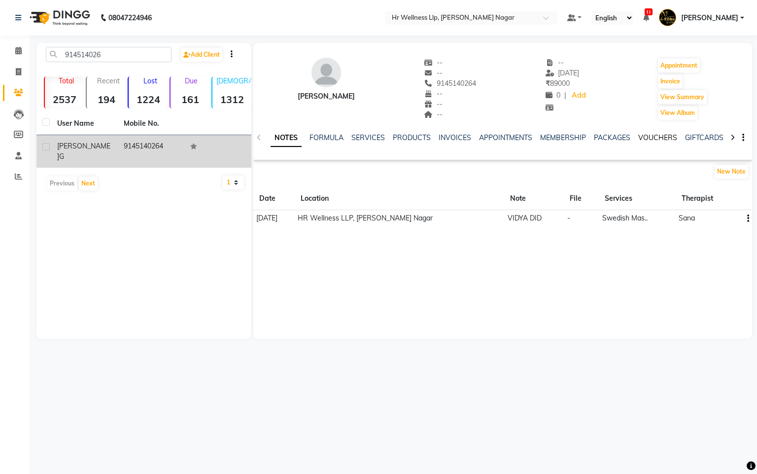
click at [657, 137] on link "VOUCHERS" at bounding box center [657, 137] width 39 height 9
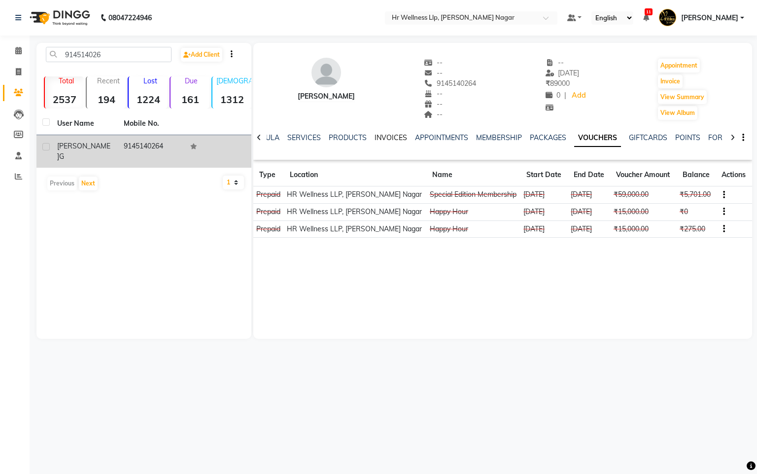
click at [389, 135] on link "INVOICES" at bounding box center [391, 137] width 33 height 9
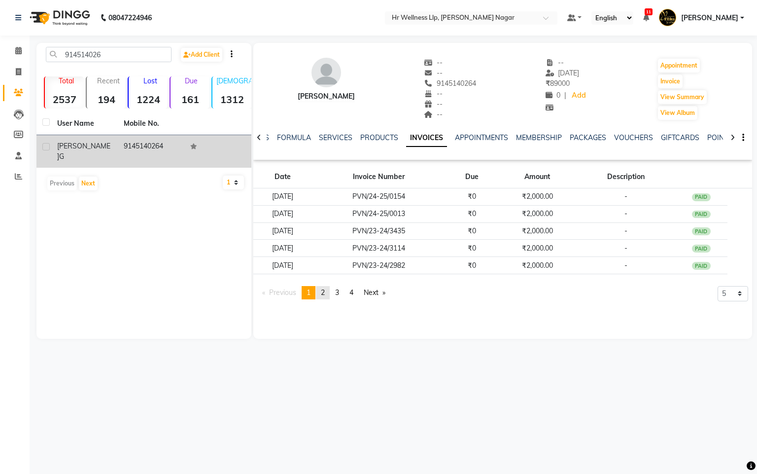
click at [325, 294] on span "2" at bounding box center [323, 292] width 4 height 9
click at [344, 293] on link "page 3" at bounding box center [337, 292] width 14 height 13
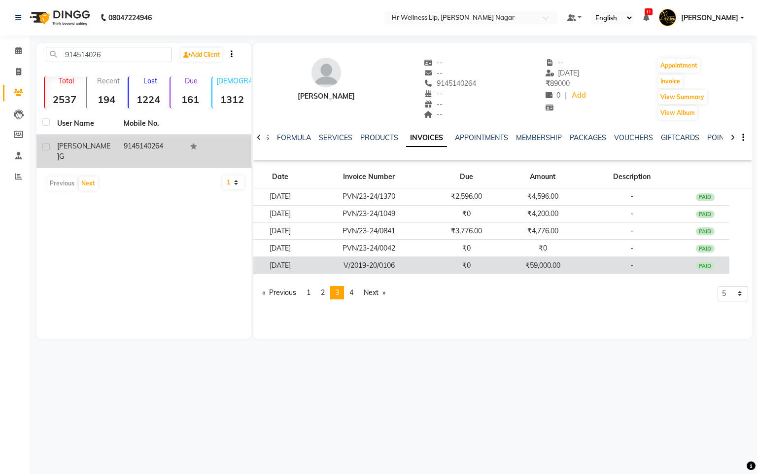
click at [406, 267] on td "V/2019-20/0106" at bounding box center [369, 265] width 123 height 17
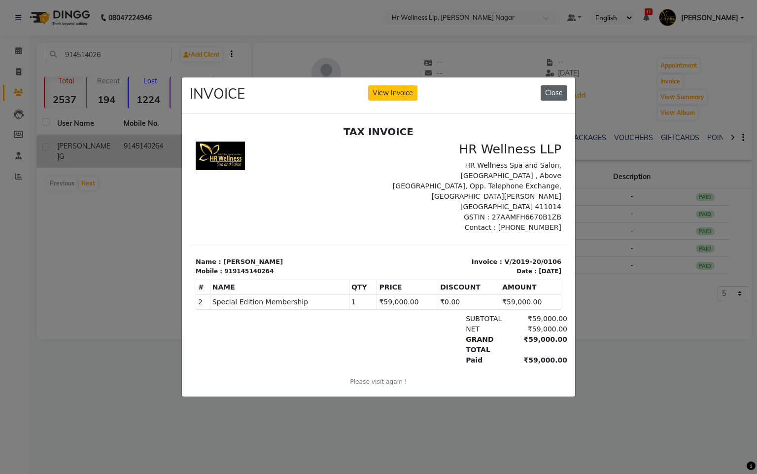
click at [550, 87] on button "Close" at bounding box center [554, 92] width 27 height 15
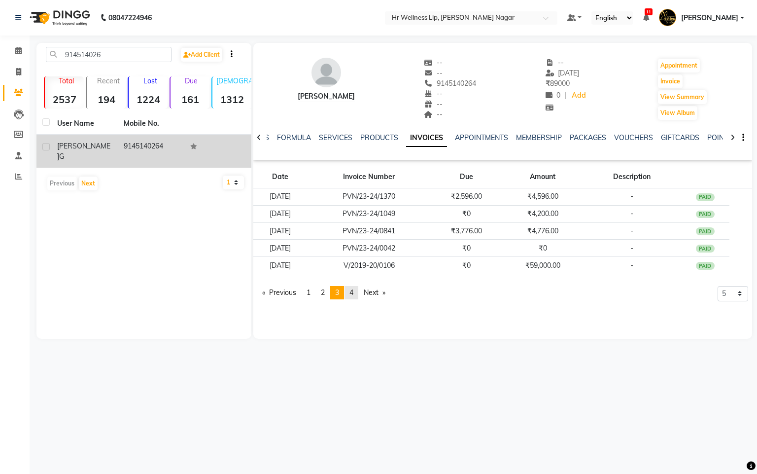
click at [350, 292] on link "page 4" at bounding box center [351, 292] width 14 height 13
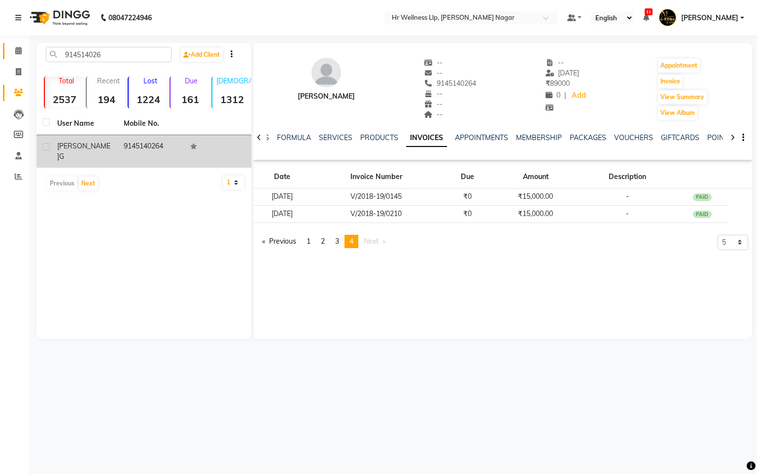
click at [21, 57] on link "Calendar" at bounding box center [15, 51] width 24 height 16
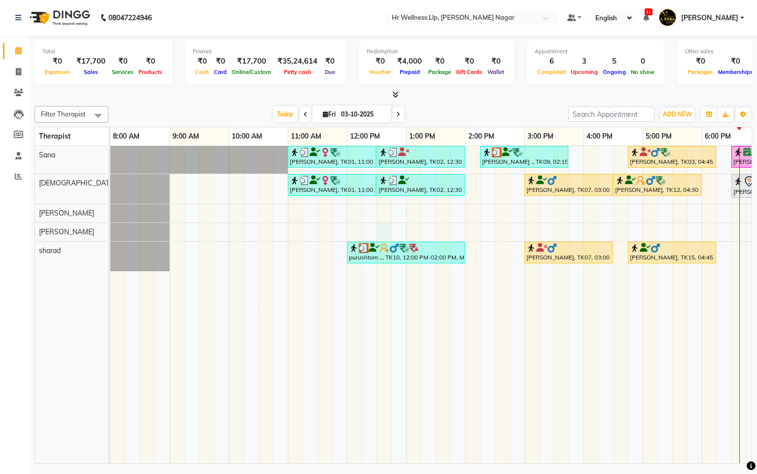
click at [389, 238] on div "[PERSON_NAME], TK01, 11:00 AM-12:30 PM, Massage 60 Min [PERSON_NAME], TK02, 12:…" at bounding box center [494, 304] width 769 height 317
select select "86678"
select select "tentative"
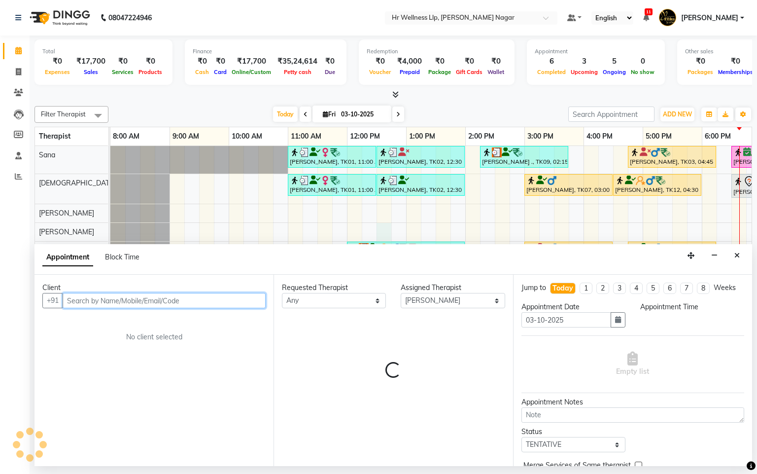
click at [389, 252] on div "Appointment Block Time" at bounding box center [393, 259] width 718 height 31
select select "750"
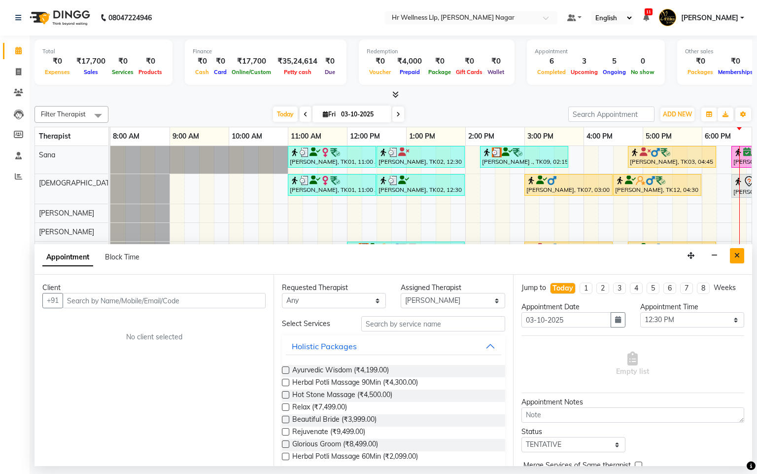
click at [733, 254] on button "Close" at bounding box center [737, 255] width 14 height 15
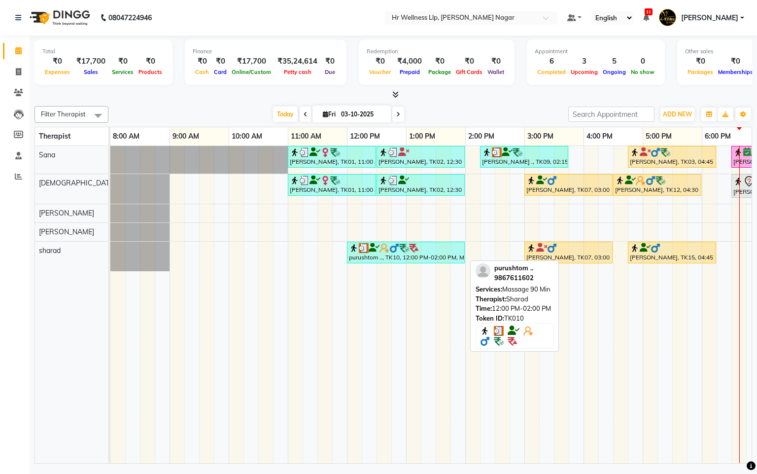
click at [377, 262] on div "purushtom .., TK10, 12:00 PM-02:00 PM, Massage 90 Min" at bounding box center [406, 252] width 116 height 19
select select "3"
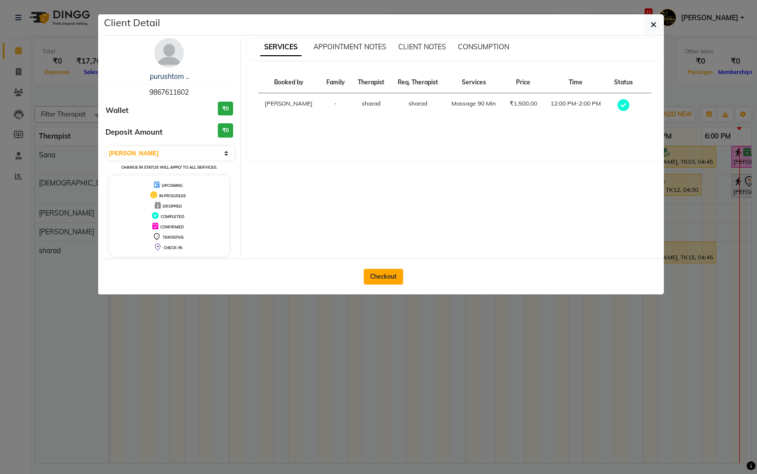
click at [376, 259] on div "Client Detail purushtom .. 9867611602 Wallet ₹0 Deposit Amount ₹0 Select MARK D…" at bounding box center [383, 154] width 561 height 280
click at [377, 280] on button "Checkout" at bounding box center [383, 277] width 39 height 16
select select "service"
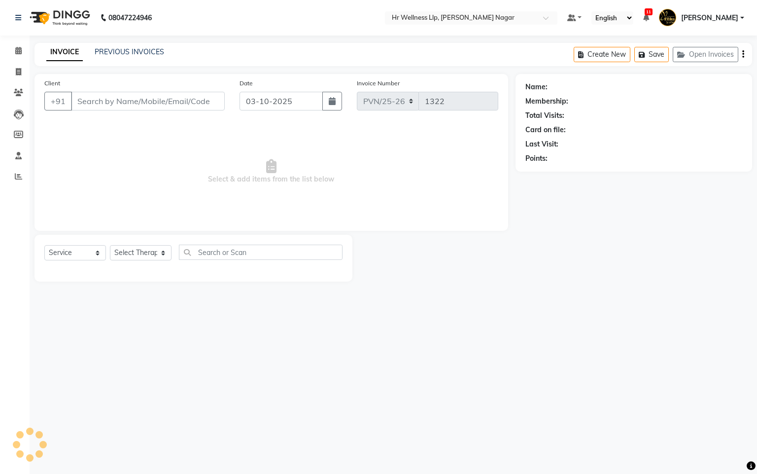
type input "9867611602"
select select "86679"
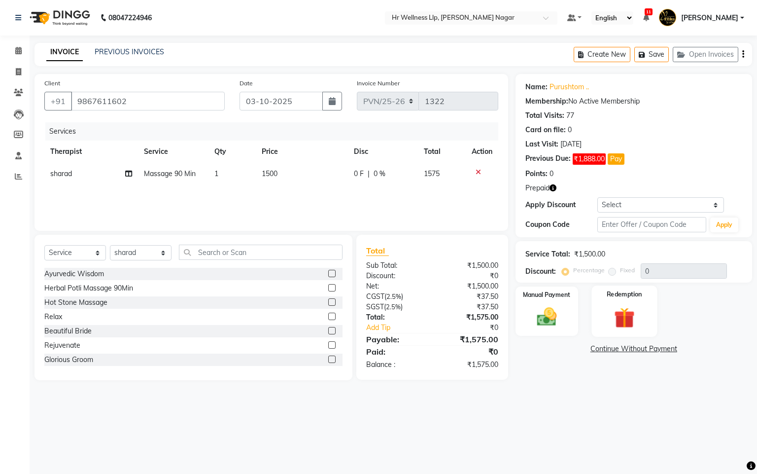
click at [622, 312] on img at bounding box center [625, 318] width 34 height 26
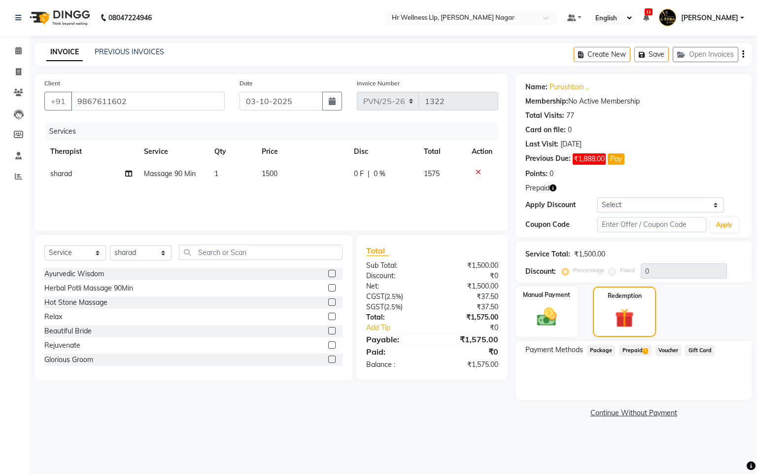
drag, startPoint x: 636, startPoint y: 350, endPoint x: 641, endPoint y: 354, distance: 6.0
click at [636, 350] on span "Prepaid 1" at bounding box center [635, 349] width 32 height 11
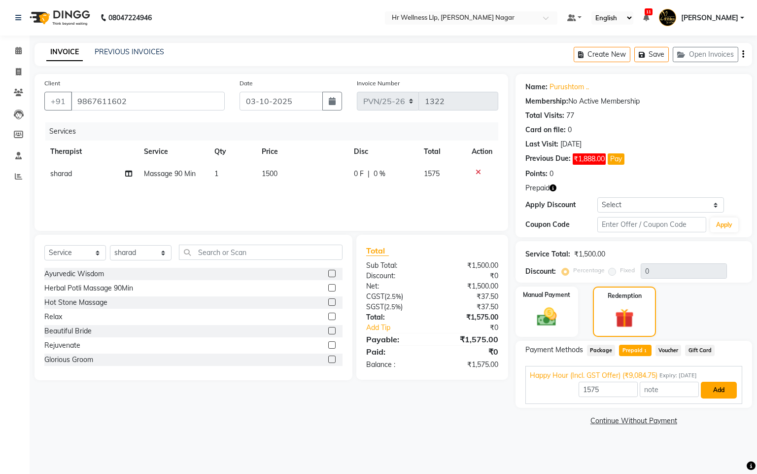
click at [717, 393] on button "Add" at bounding box center [719, 389] width 36 height 17
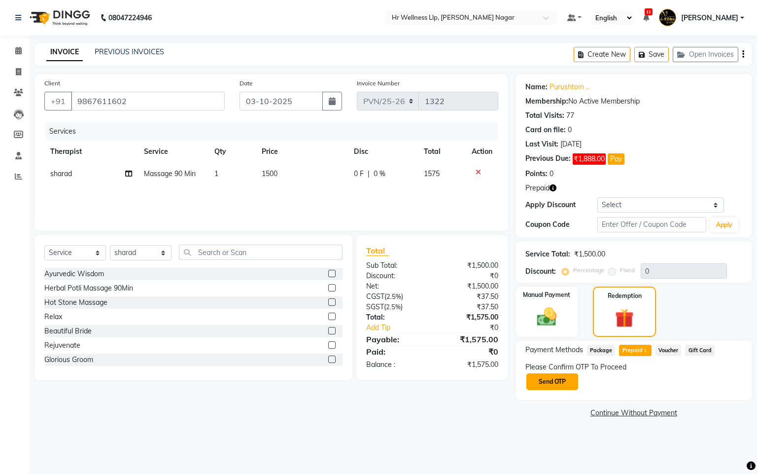
click at [548, 389] on button "Send OTP" at bounding box center [552, 381] width 52 height 17
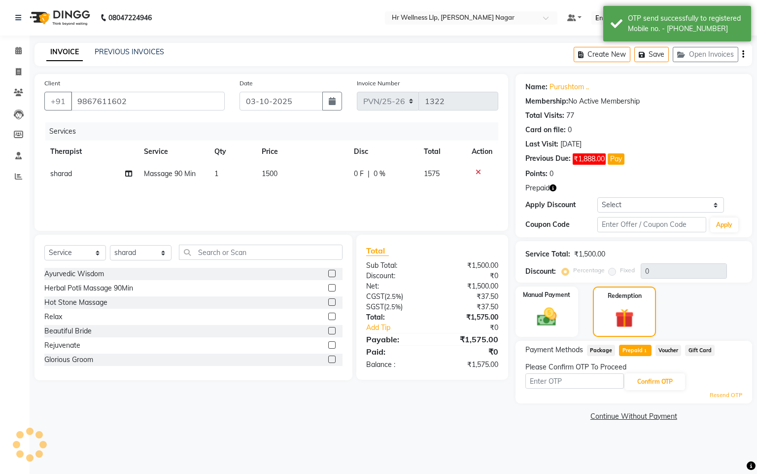
click at [569, 381] on input "text" at bounding box center [574, 380] width 99 height 15
type input "8"
type input "8483"
click at [667, 384] on button "Confirm OTP" at bounding box center [655, 381] width 60 height 17
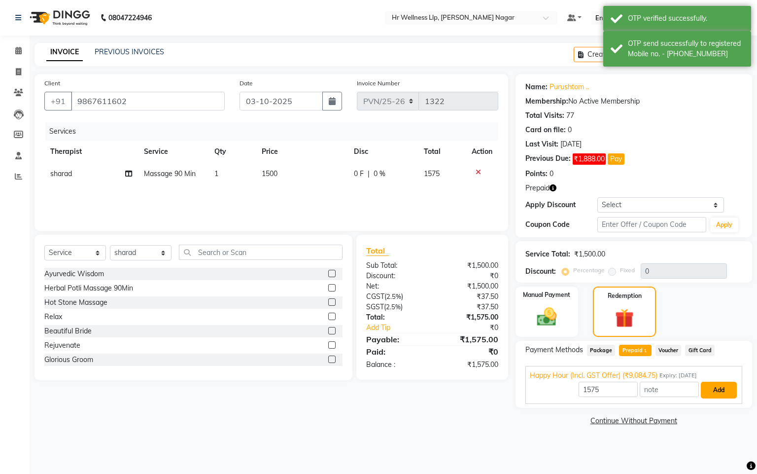
click at [718, 394] on button "Add" at bounding box center [719, 389] width 36 height 17
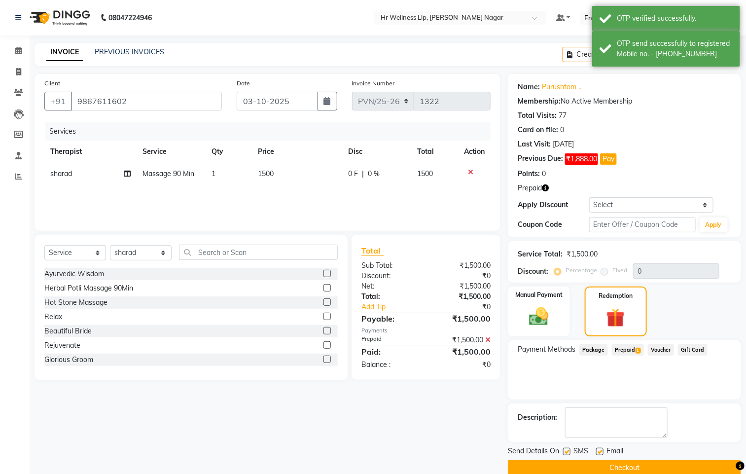
click at [565, 454] on label at bounding box center [566, 450] width 7 height 7
click at [565, 454] on input "checkbox" at bounding box center [566, 451] width 6 height 6
checkbox input "false"
click at [604, 451] on div "Email" at bounding box center [613, 451] width 35 height 12
click at [595, 454] on div "SMS" at bounding box center [579, 451] width 33 height 12
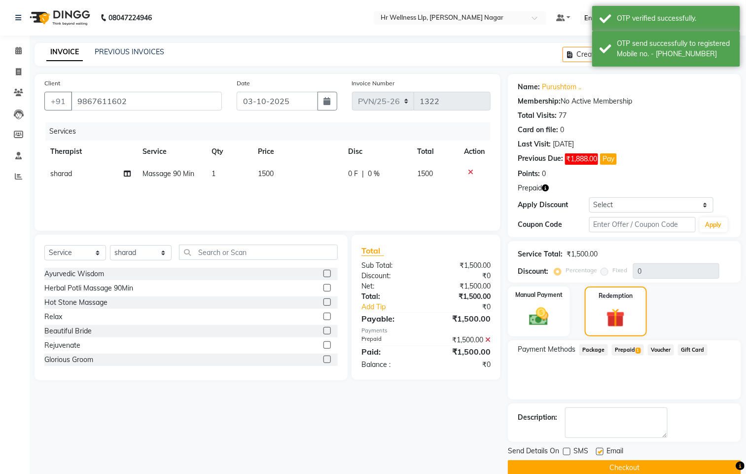
click at [598, 453] on label at bounding box center [599, 450] width 7 height 7
click at [598, 453] on input "checkbox" at bounding box center [599, 451] width 6 height 6
checkbox input "false"
click at [604, 466] on button "Checkout" at bounding box center [624, 467] width 233 height 15
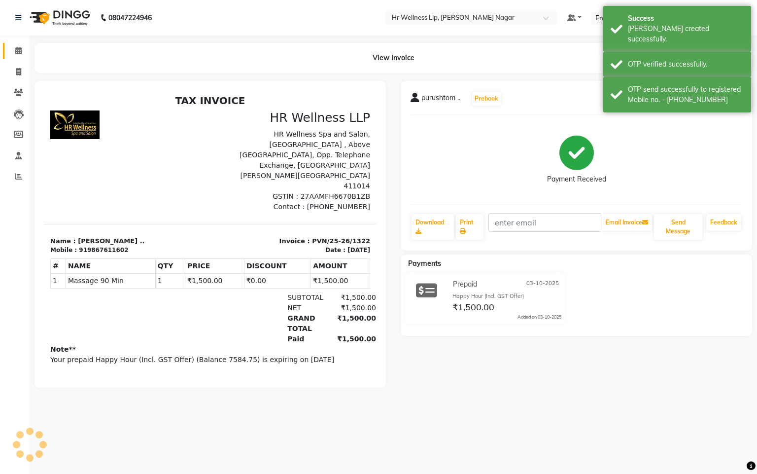
click at [12, 57] on link "Calendar" at bounding box center [15, 51] width 24 height 16
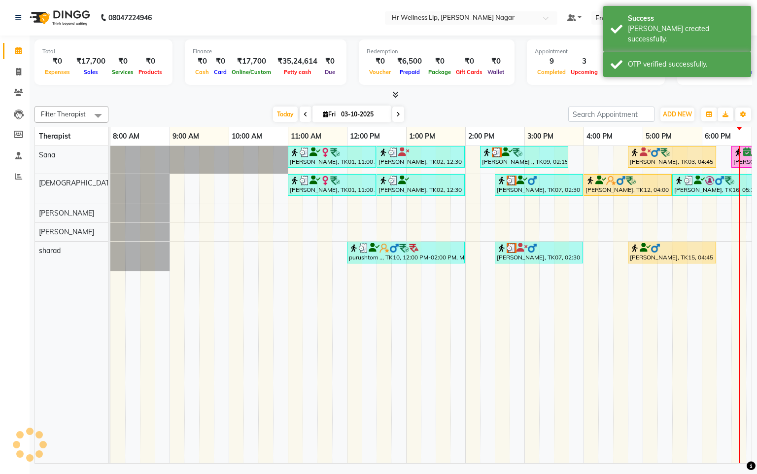
scroll to position [0, 128]
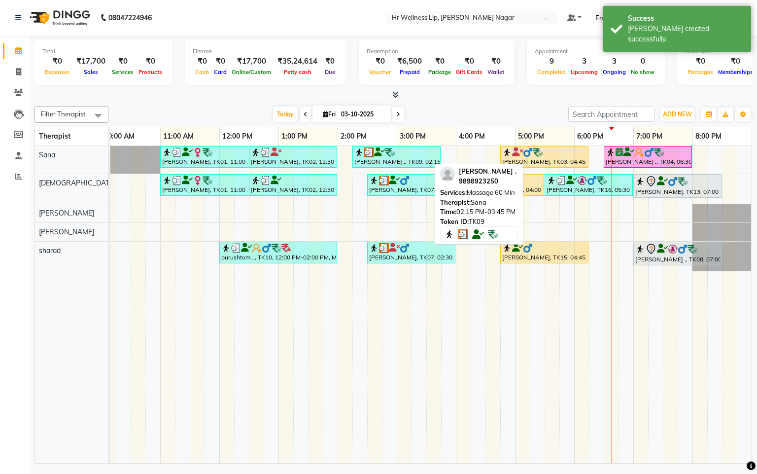
click at [401, 160] on div "[PERSON_NAME] ., TK09, 02:15 PM-03:45 PM, Massage 60 Min" at bounding box center [396, 156] width 86 height 19
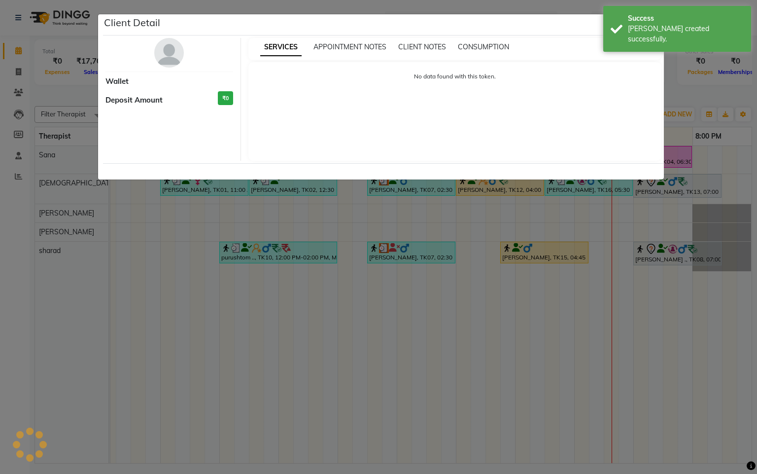
select select "3"
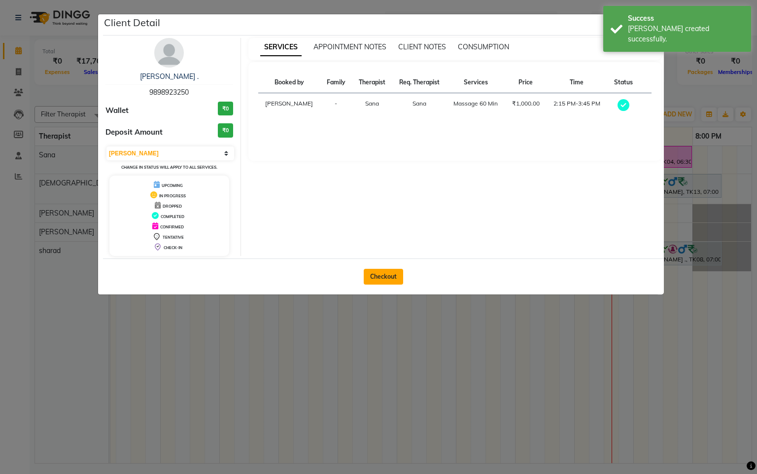
click at [379, 284] on button "Checkout" at bounding box center [383, 277] width 39 height 16
select select "service"
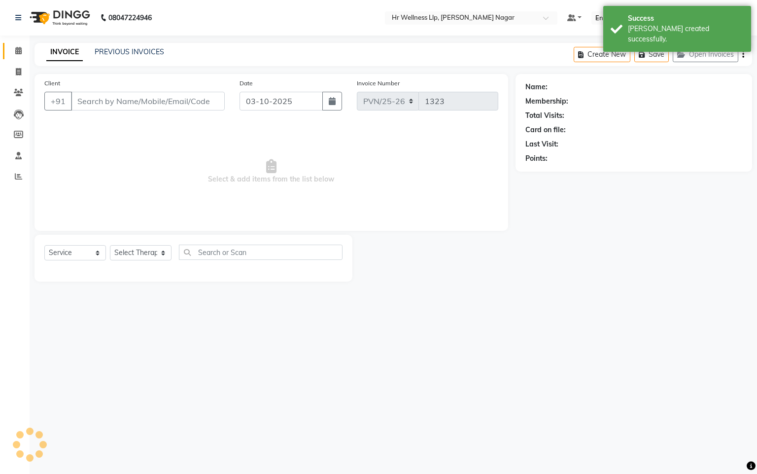
type input "9898923250"
select select "19731"
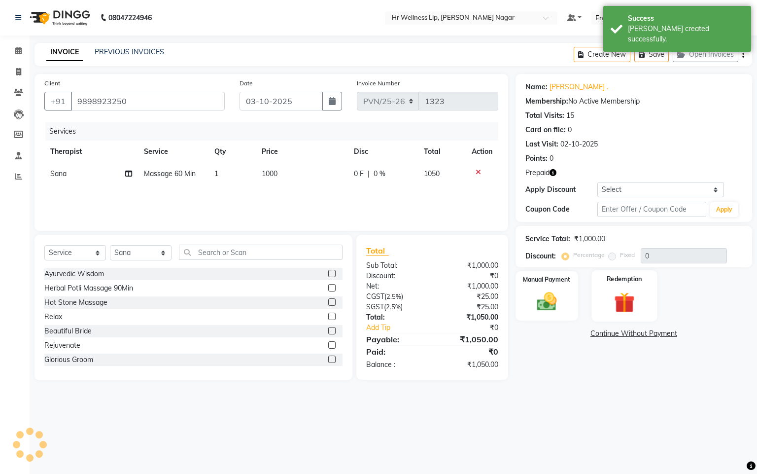
click at [612, 310] on img at bounding box center [625, 303] width 34 height 26
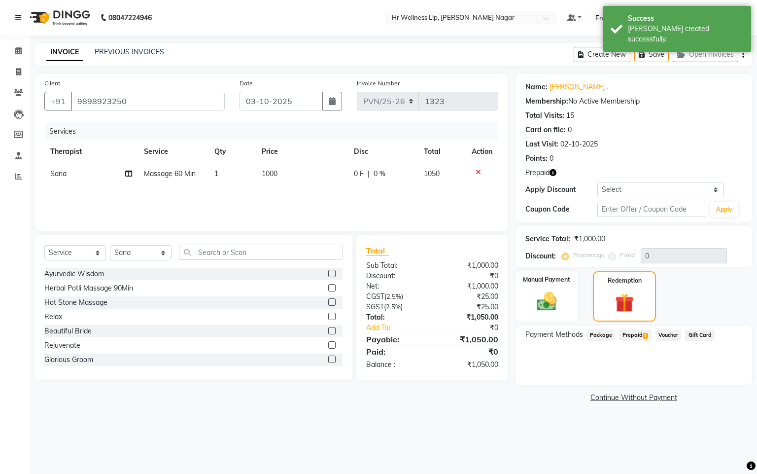
click at [633, 335] on span "Prepaid 1" at bounding box center [635, 334] width 32 height 11
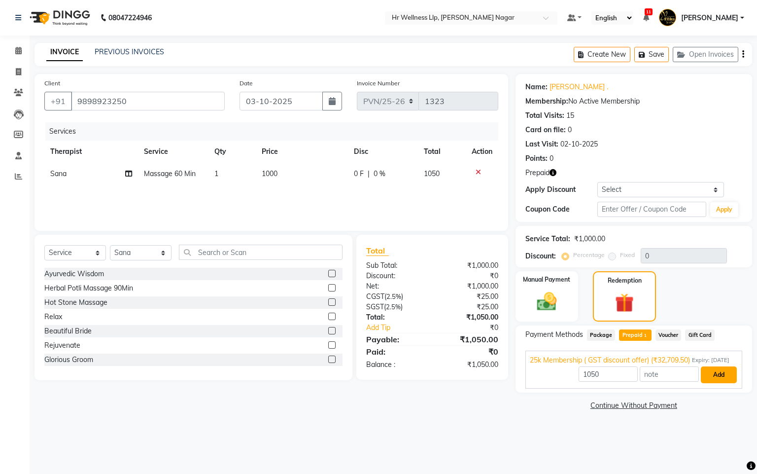
click at [710, 383] on button "Add" at bounding box center [719, 374] width 36 height 17
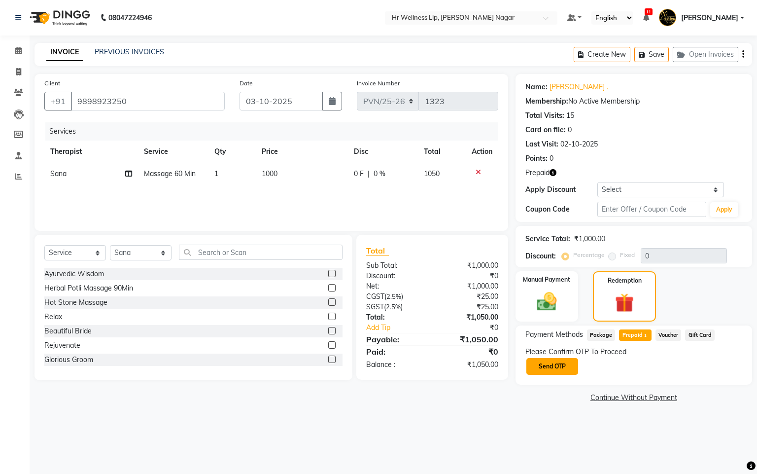
click at [565, 369] on button "Send OTP" at bounding box center [552, 366] width 52 height 17
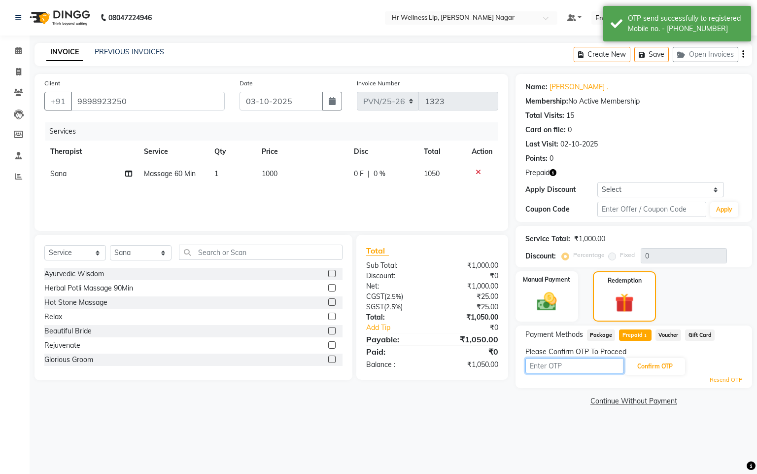
click at [566, 367] on input "text" at bounding box center [574, 365] width 99 height 15
type input "8"
type input "8483"
click at [643, 367] on button "Confirm OTP" at bounding box center [655, 366] width 60 height 17
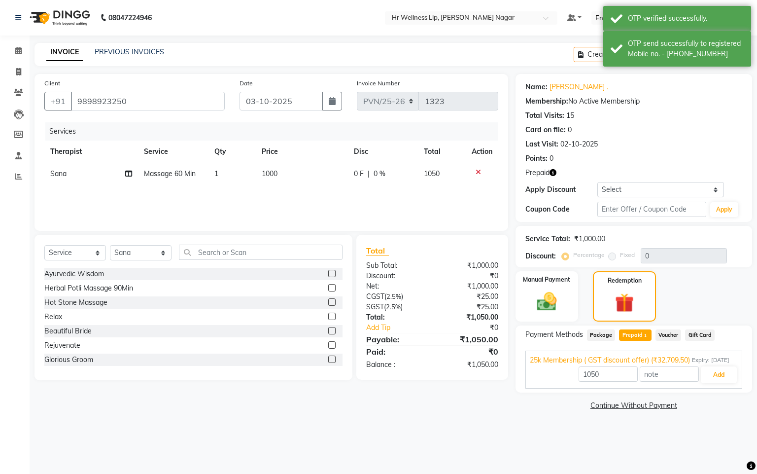
drag, startPoint x: 710, startPoint y: 373, endPoint x: 716, endPoint y: 381, distance: 10.4
click at [711, 364] on span "Expiry: [DATE]" at bounding box center [710, 360] width 37 height 8
click at [716, 381] on div "Payment Methods Package Prepaid 1 Voucher Gift Card 25k Membership ( GST discou…" at bounding box center [633, 354] width 237 height 59
click at [656, 365] on span "25k Membership ( GST discount offer) (₹32,709.50)" at bounding box center [610, 360] width 160 height 10
click at [695, 364] on span "Expiry: [DATE]" at bounding box center [710, 360] width 37 height 8
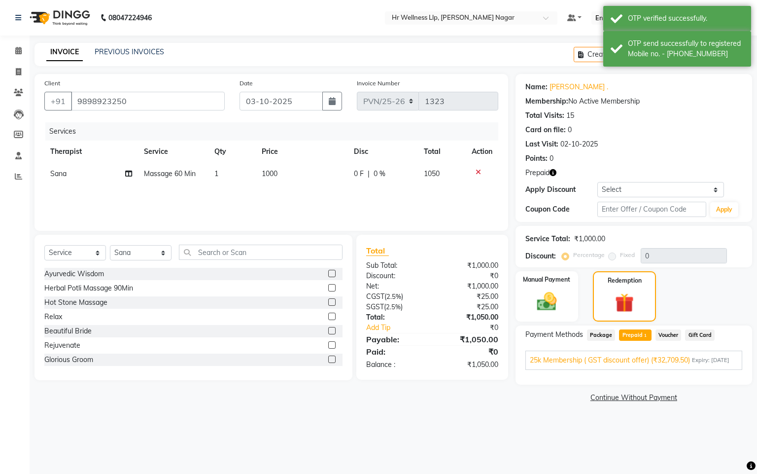
click at [707, 364] on span "Expiry: [DATE]" at bounding box center [710, 360] width 37 height 8
drag, startPoint x: 711, startPoint y: 387, endPoint x: 706, endPoint y: 387, distance: 5.4
click at [706, 383] on button "Add" at bounding box center [719, 374] width 36 height 17
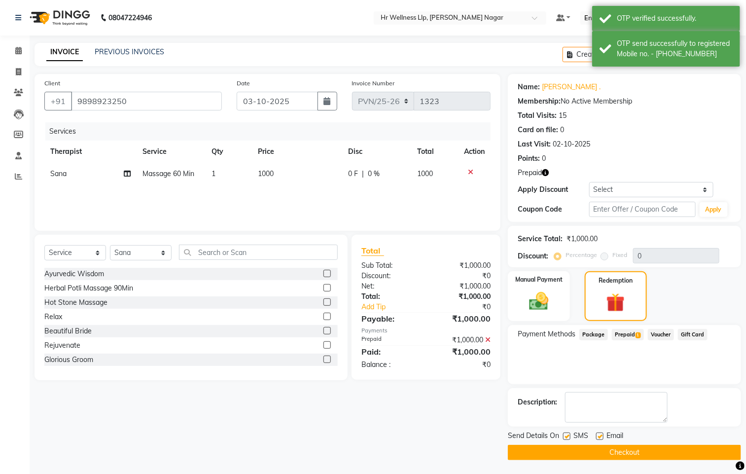
click at [568, 432] on label at bounding box center [566, 435] width 7 height 7
click at [568, 433] on input "checkbox" at bounding box center [566, 436] width 6 height 6
checkbox input "false"
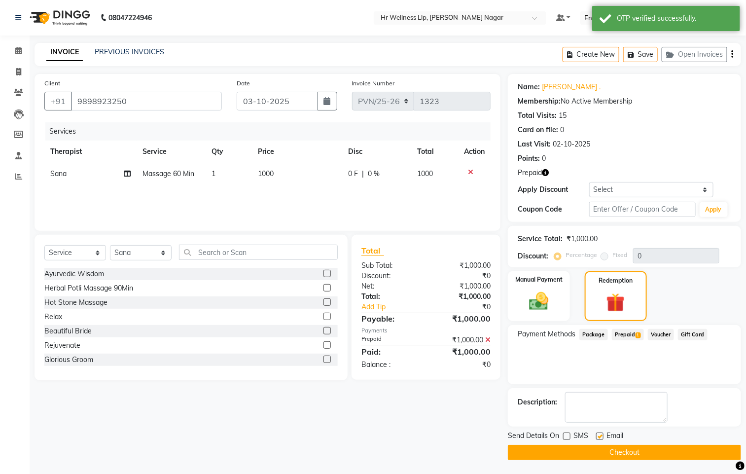
click at [602, 438] on label at bounding box center [599, 435] width 7 height 7
click at [602, 438] on input "checkbox" at bounding box center [599, 436] width 6 height 6
checkbox input "false"
click at [596, 451] on button "Checkout" at bounding box center [624, 451] width 233 height 15
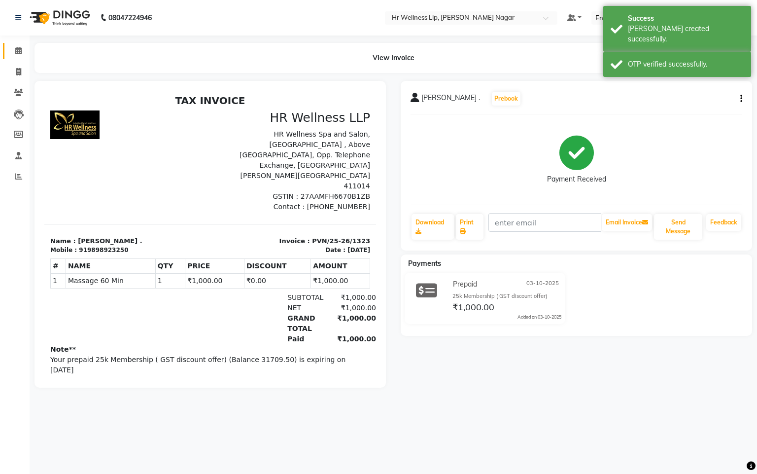
click at [9, 58] on link "Calendar" at bounding box center [15, 51] width 24 height 16
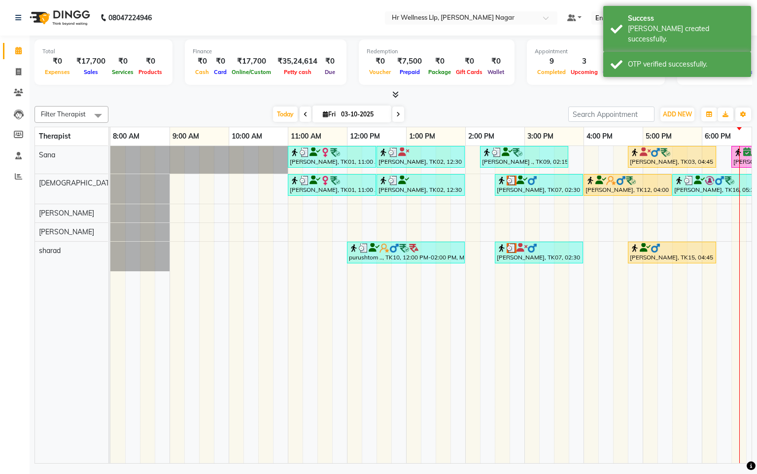
scroll to position [0, 120]
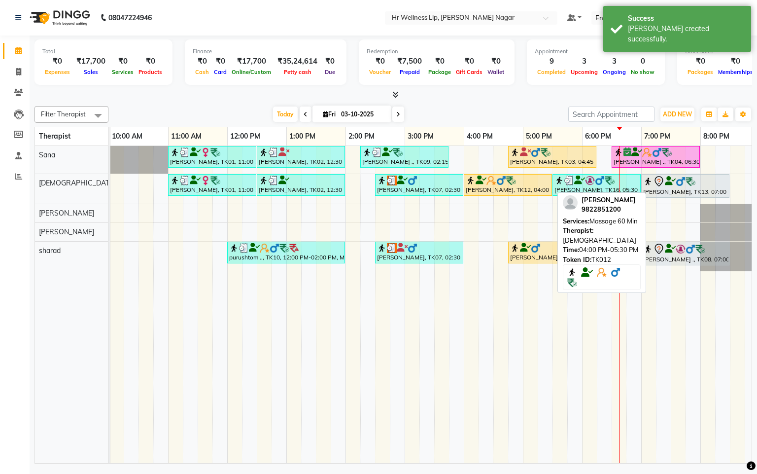
click at [507, 174] on link "[PERSON_NAME], TK12, 04:00 PM-05:30 PM, Massage 60 Min" at bounding box center [508, 185] width 88 height 22
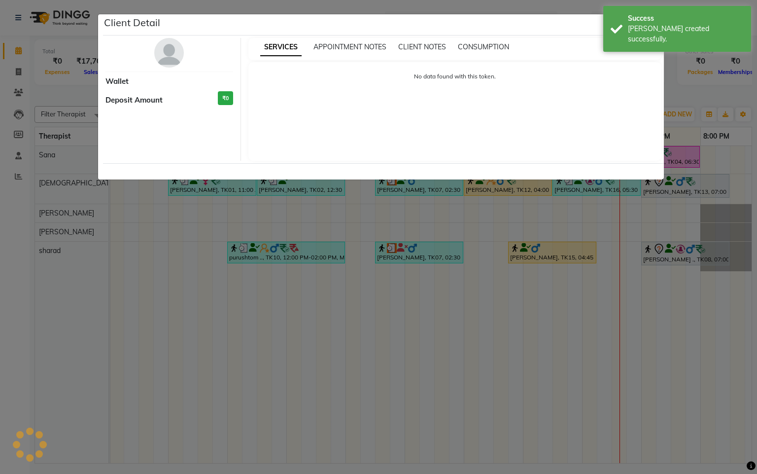
select select "1"
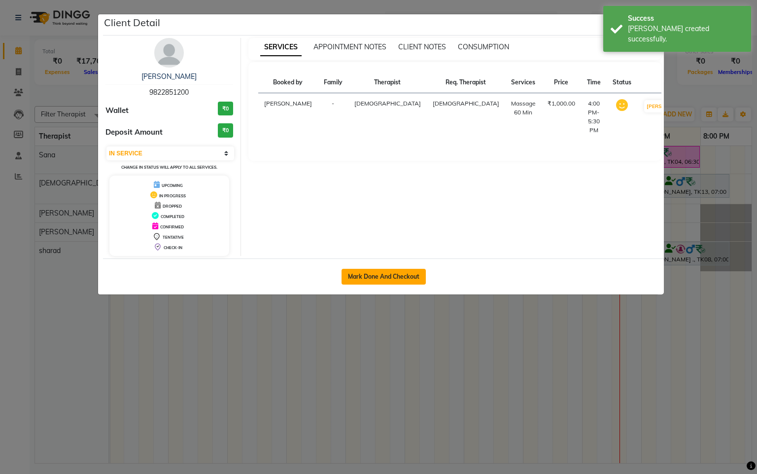
click at [410, 275] on button "Mark Done And Checkout" at bounding box center [384, 277] width 84 height 16
select select "service"
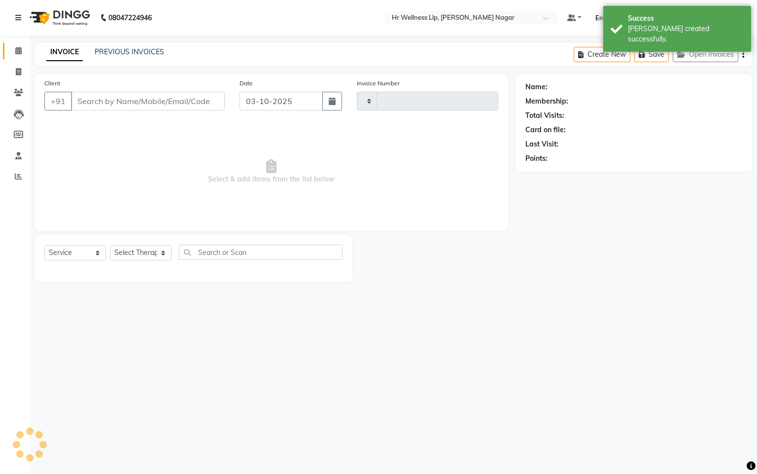
type input "1324"
select select "4289"
type input "9822851200"
select select "19732"
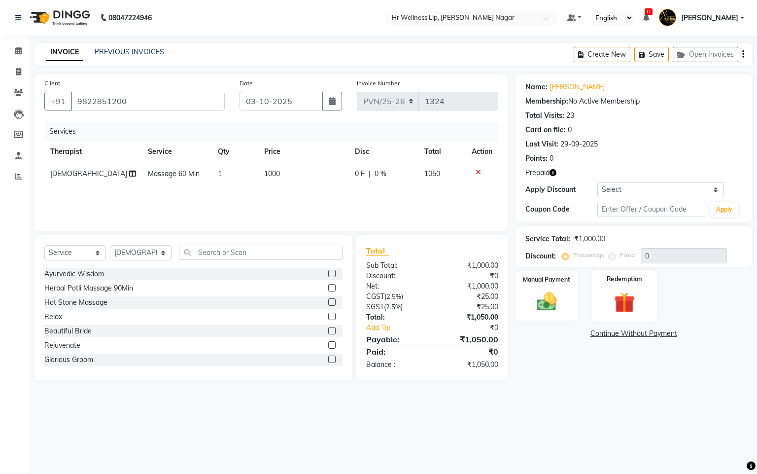
drag, startPoint x: 619, startPoint y: 303, endPoint x: 609, endPoint y: 316, distance: 16.9
click at [618, 304] on img at bounding box center [625, 303] width 34 height 26
drag, startPoint x: 633, startPoint y: 333, endPoint x: 583, endPoint y: 397, distance: 81.0
click at [633, 336] on span "Prepaid 1" at bounding box center [635, 334] width 32 height 11
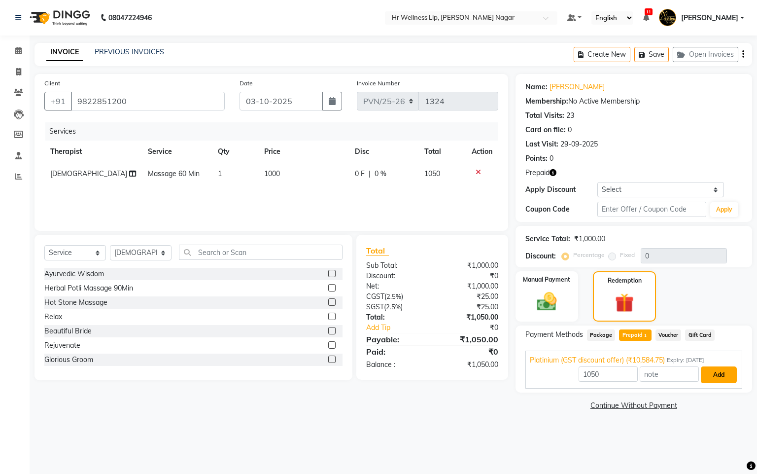
click at [729, 379] on button "Add" at bounding box center [719, 374] width 36 height 17
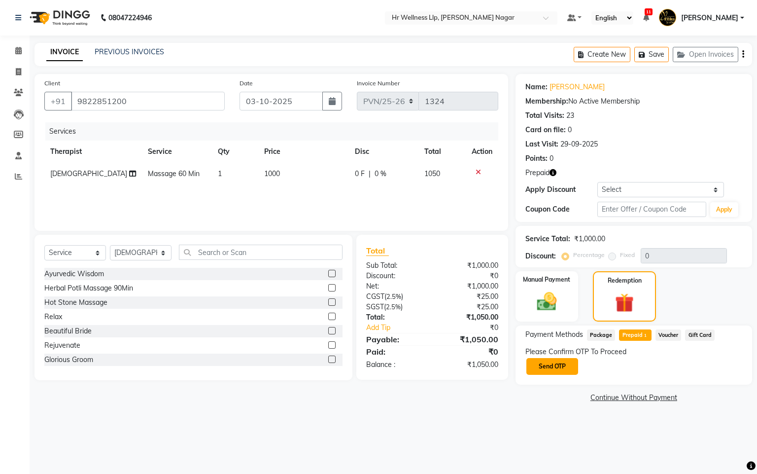
click at [568, 369] on button "Send OTP" at bounding box center [552, 366] width 52 height 17
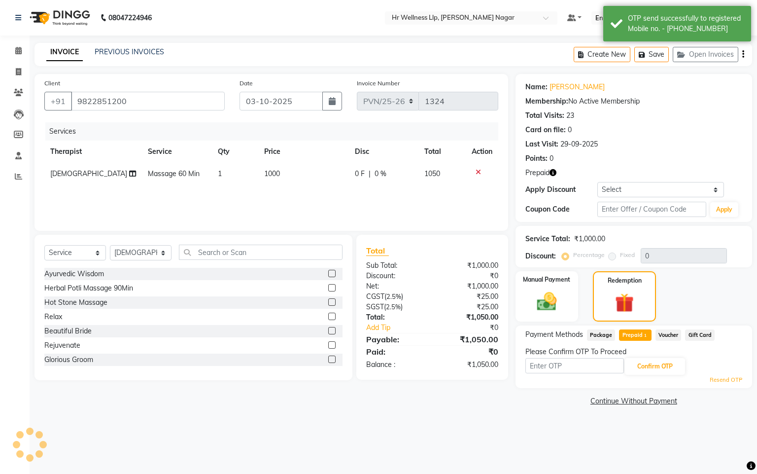
click at [568, 369] on input "text" at bounding box center [574, 365] width 99 height 15
type input "8"
type input "8483"
click at [653, 374] on button "Confirm OTP" at bounding box center [655, 366] width 60 height 17
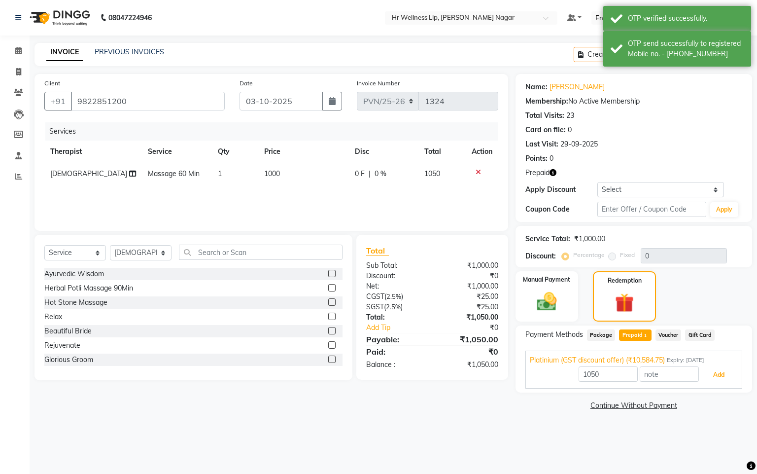
drag, startPoint x: 711, startPoint y: 378, endPoint x: 655, endPoint y: 382, distance: 56.3
click at [712, 378] on button "Add" at bounding box center [719, 374] width 36 height 17
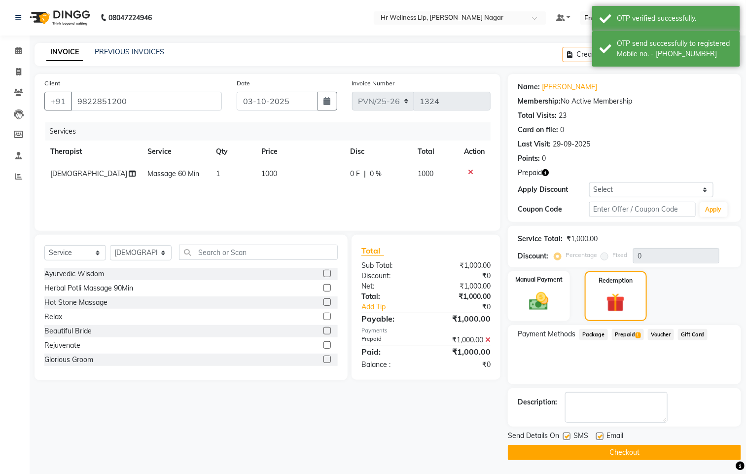
drag, startPoint x: 562, startPoint y: 437, endPoint x: 575, endPoint y: 445, distance: 15.6
click at [563, 437] on label at bounding box center [566, 435] width 7 height 7
click at [563, 437] on input "checkbox" at bounding box center [566, 436] width 6 height 6
checkbox input "false"
click at [598, 435] on label at bounding box center [599, 435] width 7 height 7
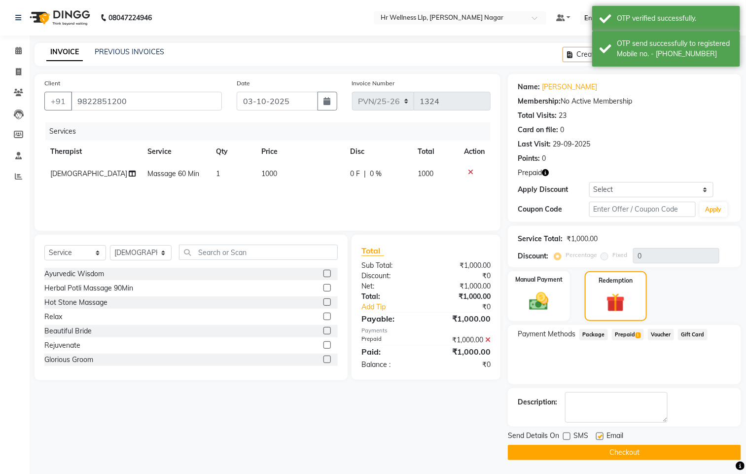
click at [598, 435] on input "checkbox" at bounding box center [599, 436] width 6 height 6
checkbox input "false"
click at [599, 445] on button "Checkout" at bounding box center [624, 451] width 233 height 15
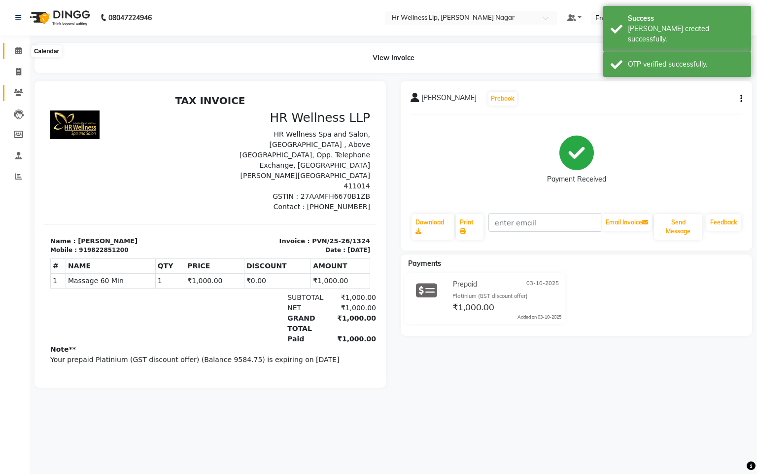
click at [15, 48] on icon at bounding box center [18, 50] width 6 height 7
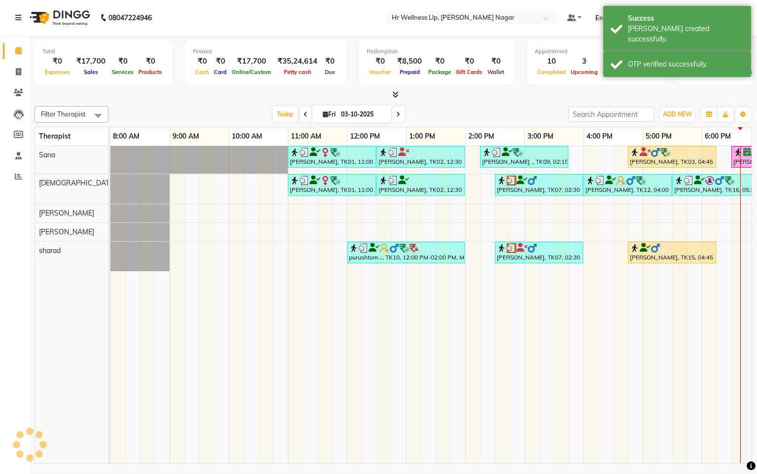
scroll to position [0, 128]
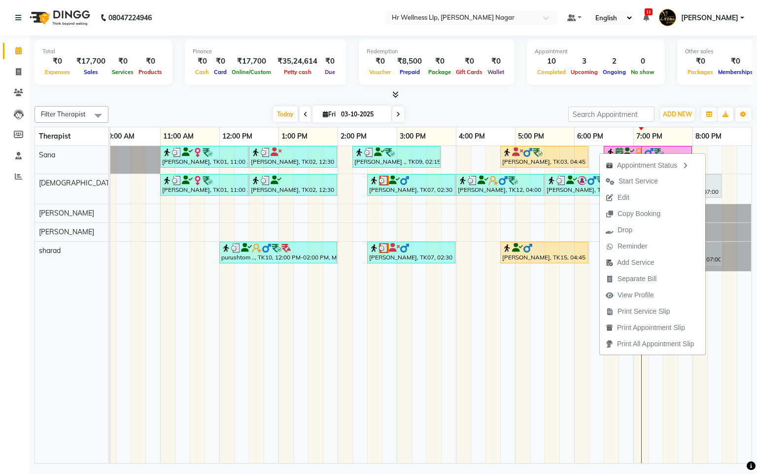
drag, startPoint x: 621, startPoint y: 182, endPoint x: 539, endPoint y: 185, distance: 82.8
click at [621, 182] on span "Start Service" at bounding box center [637, 181] width 39 height 10
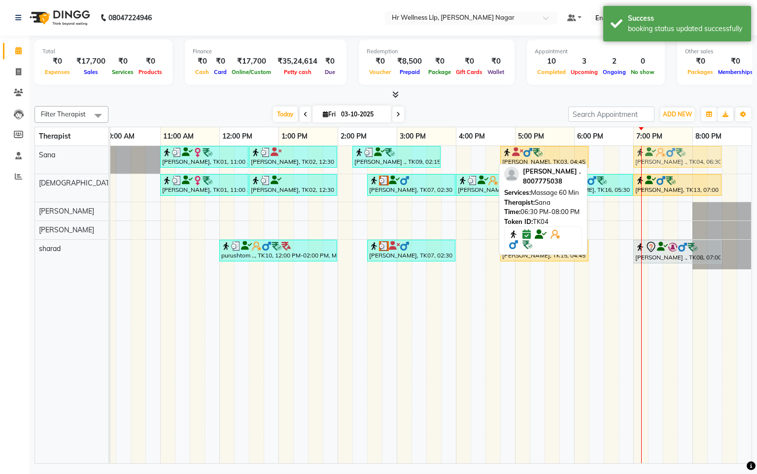
click at [630, 164] on div "[PERSON_NAME], TK01, 11:00 AM-12:30 PM, Massage 60 Min [PERSON_NAME], TK02, 12:…" at bounding box center [367, 304] width 769 height 317
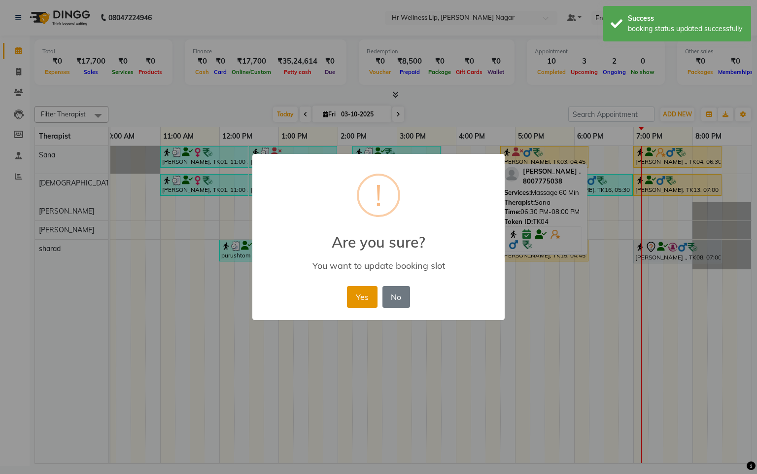
click at [359, 306] on button "Yes" at bounding box center [362, 297] width 30 height 22
